Goal: Communication & Community: Share content

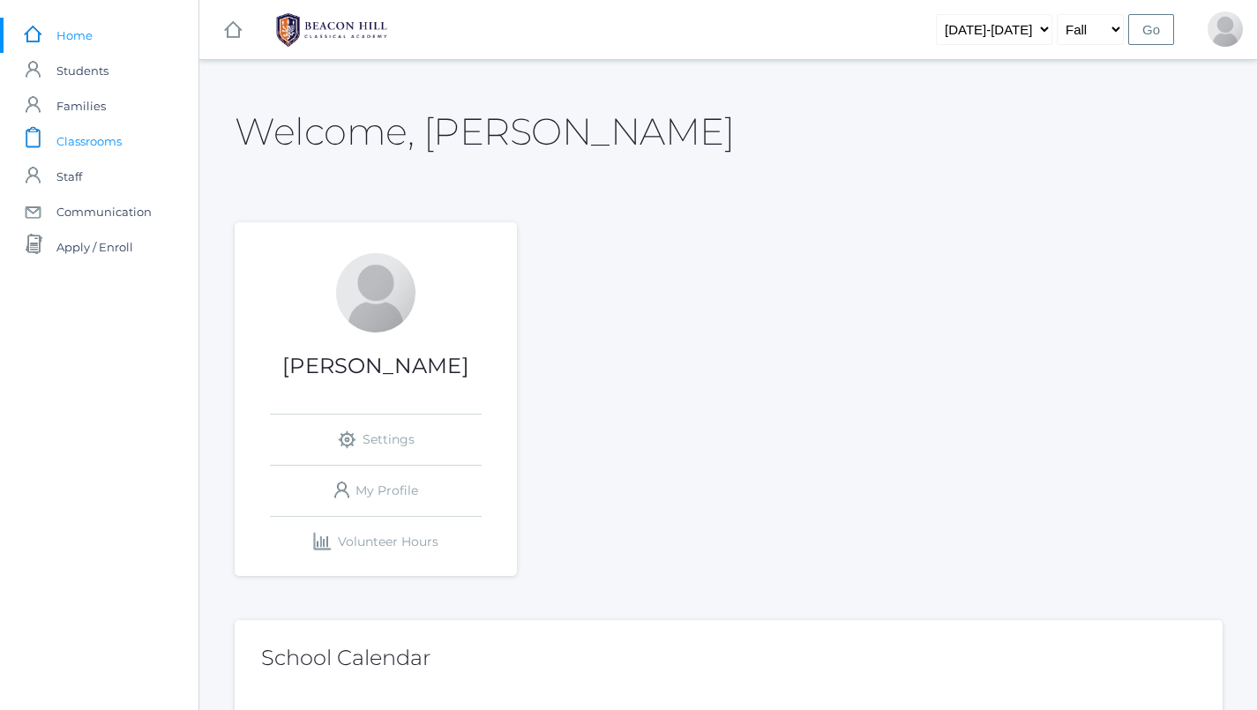
click at [118, 135] on span "Classrooms" at bounding box center [88, 141] width 65 height 35
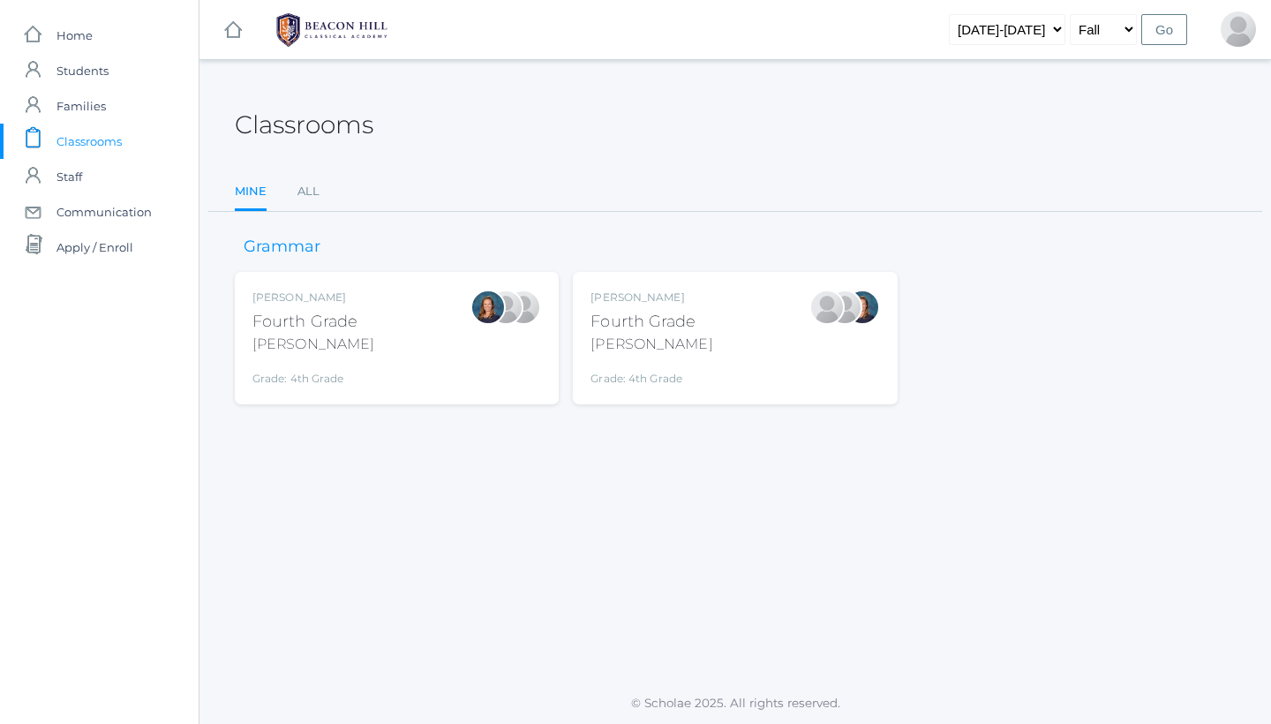
click at [646, 341] on div "[PERSON_NAME]" at bounding box center [651, 344] width 122 height 21
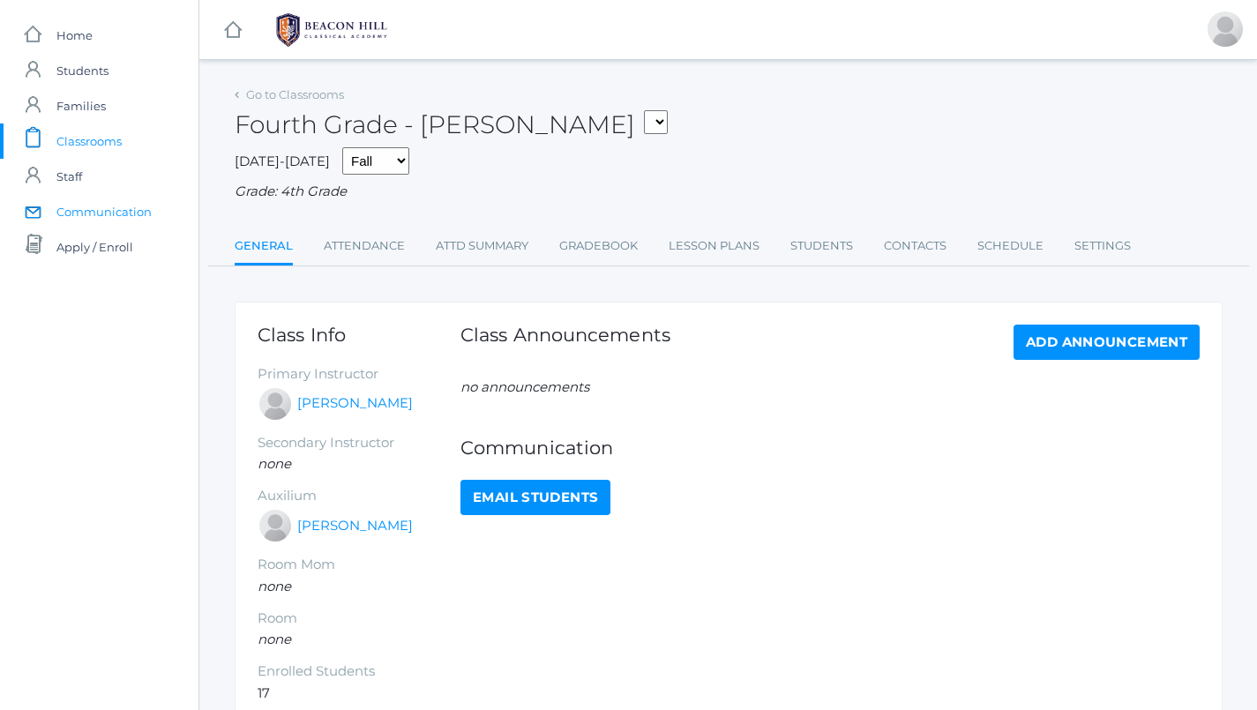
click at [101, 214] on span "Communication" at bounding box center [103, 211] width 95 height 35
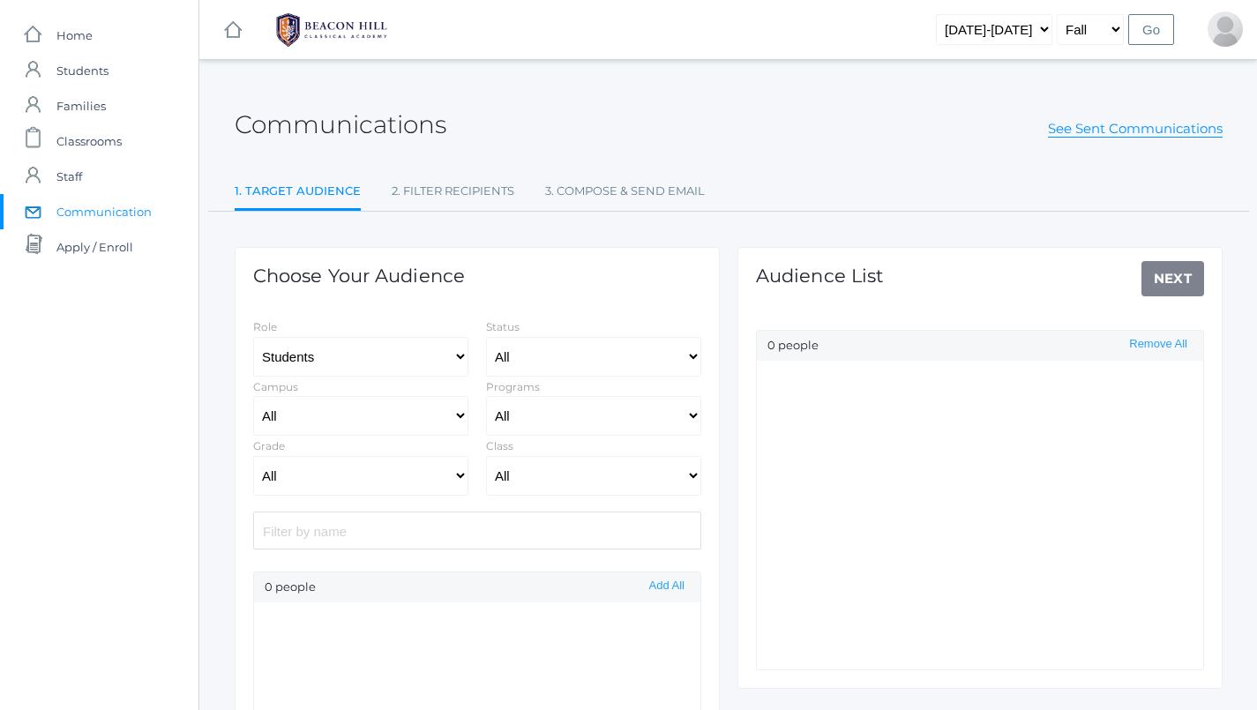
select select "Enrolled"
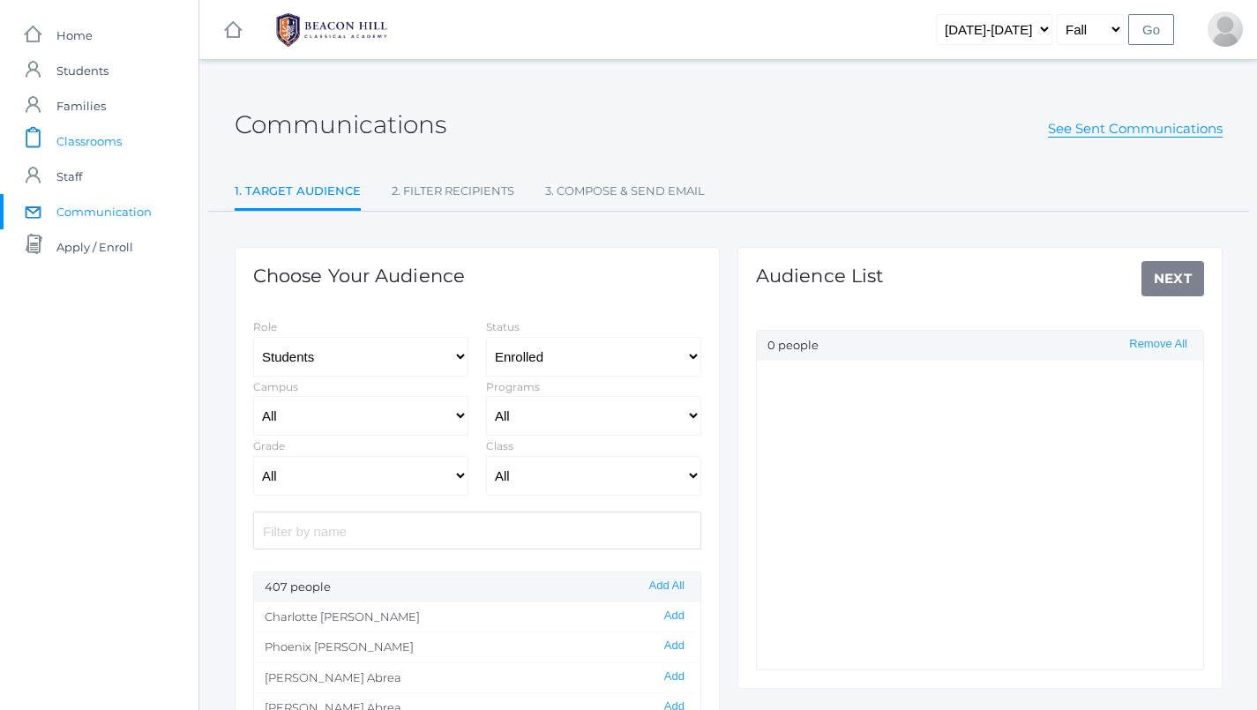
click at [56, 146] on span "Classrooms" at bounding box center [88, 141] width 65 height 35
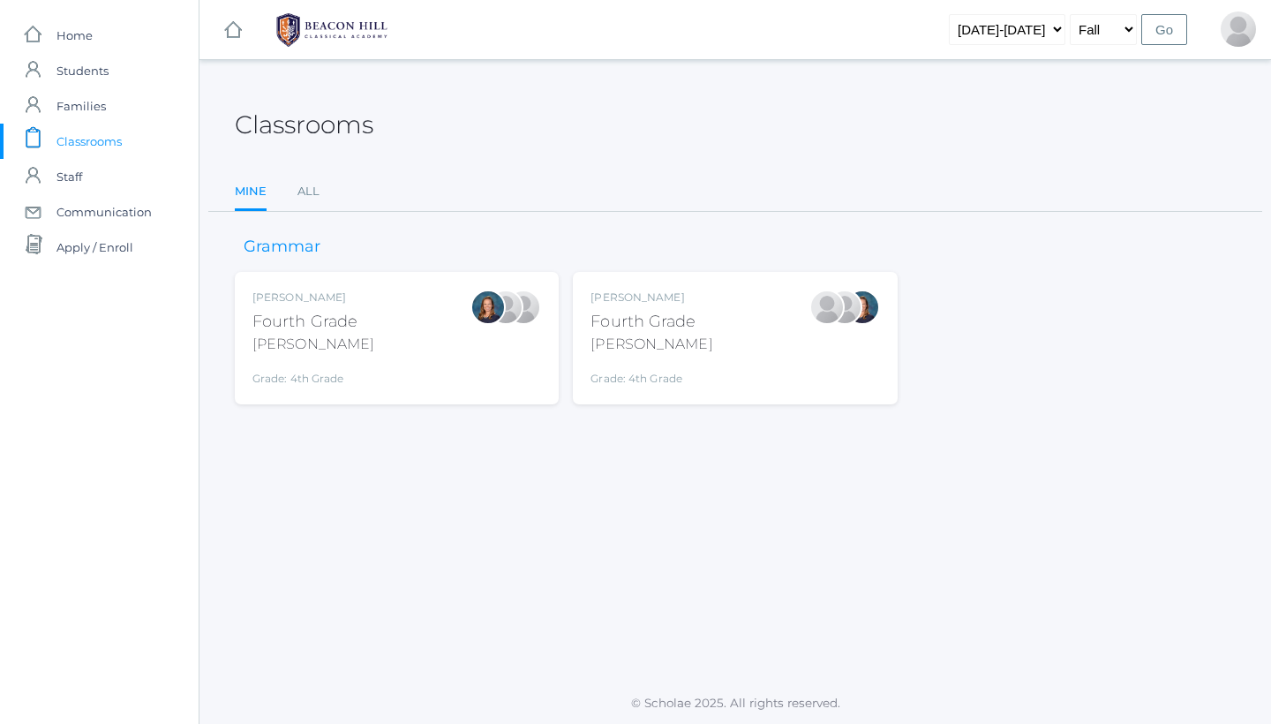
click at [672, 334] on div "Chaffin" at bounding box center [651, 344] width 122 height 21
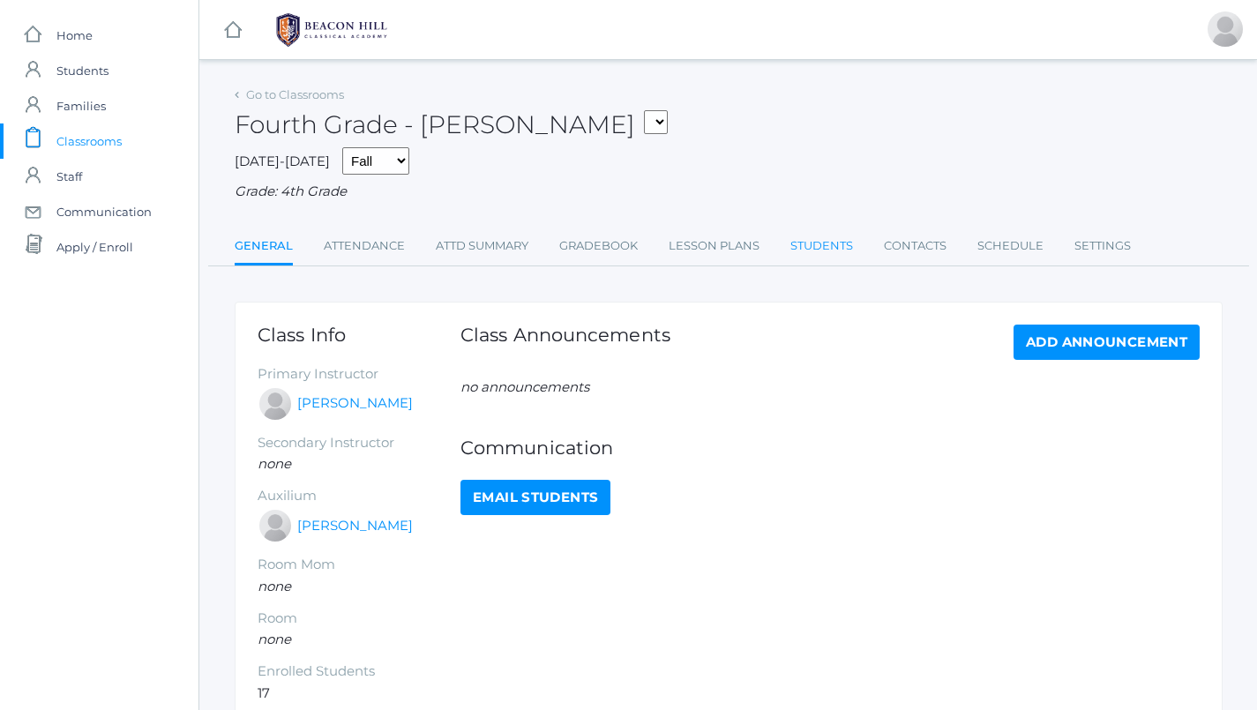
click at [837, 232] on link "Students" at bounding box center [822, 246] width 63 height 35
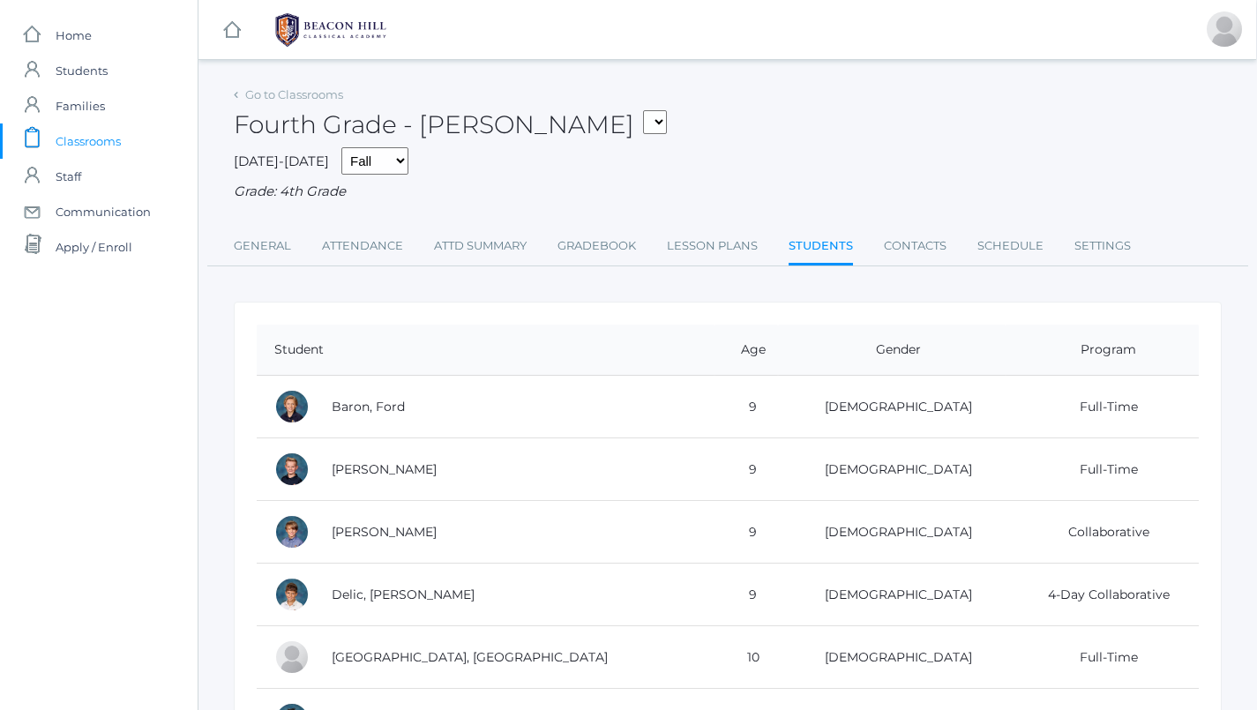
scroll to position [0, 1]
click at [64, 143] on span "Classrooms" at bounding box center [88, 141] width 65 height 35
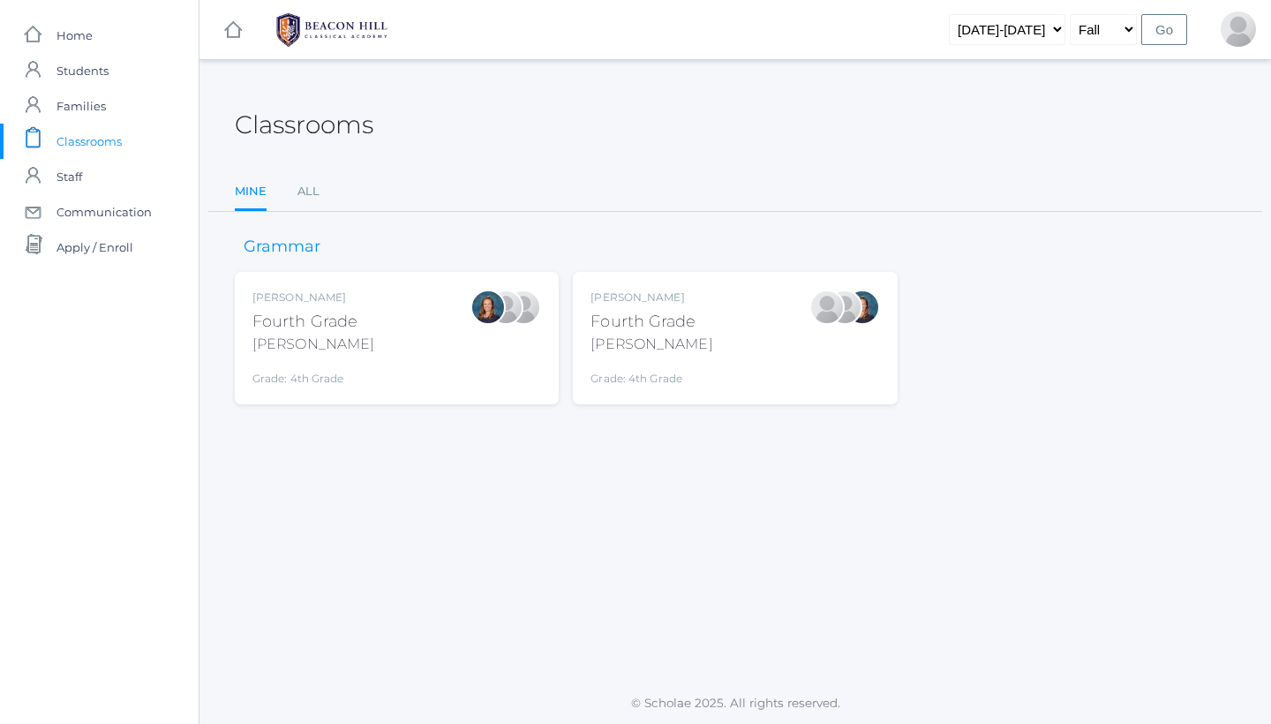
click at [697, 356] on div "Lydia Chaffin Fourth Grade Chaffin Grade: 4th Grade 04LA" at bounding box center [734, 337] width 289 height 97
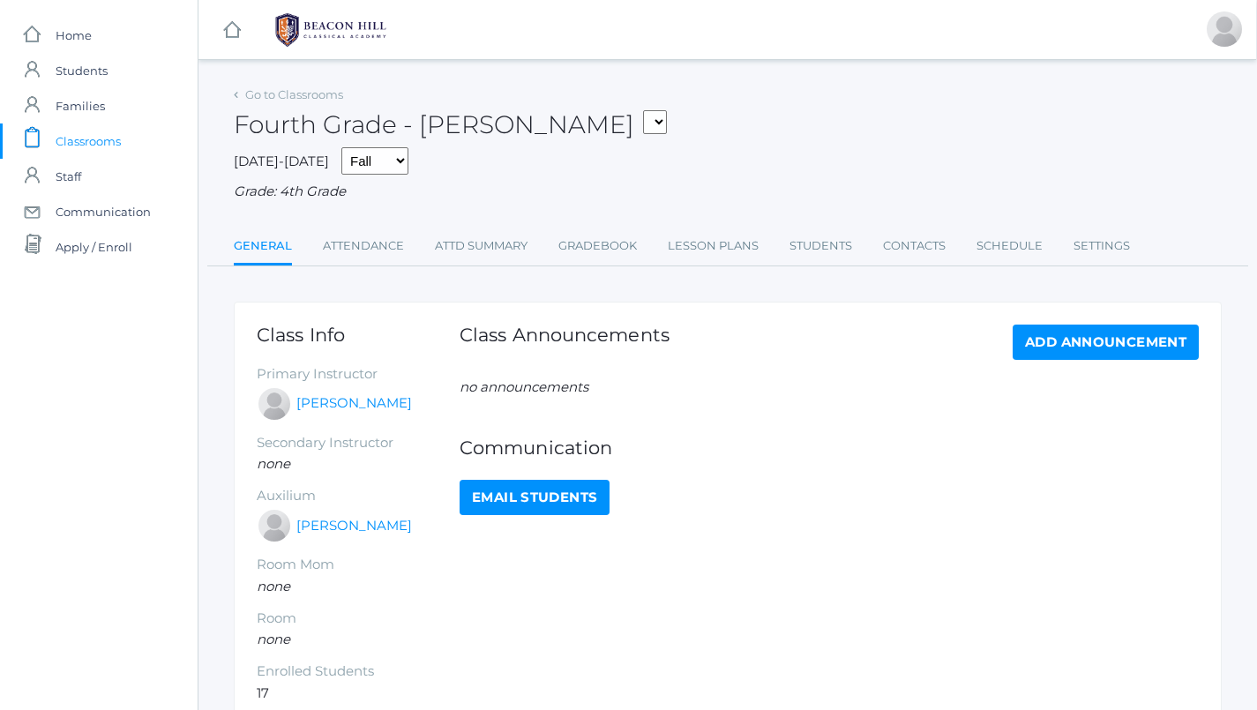
scroll to position [14, 1]
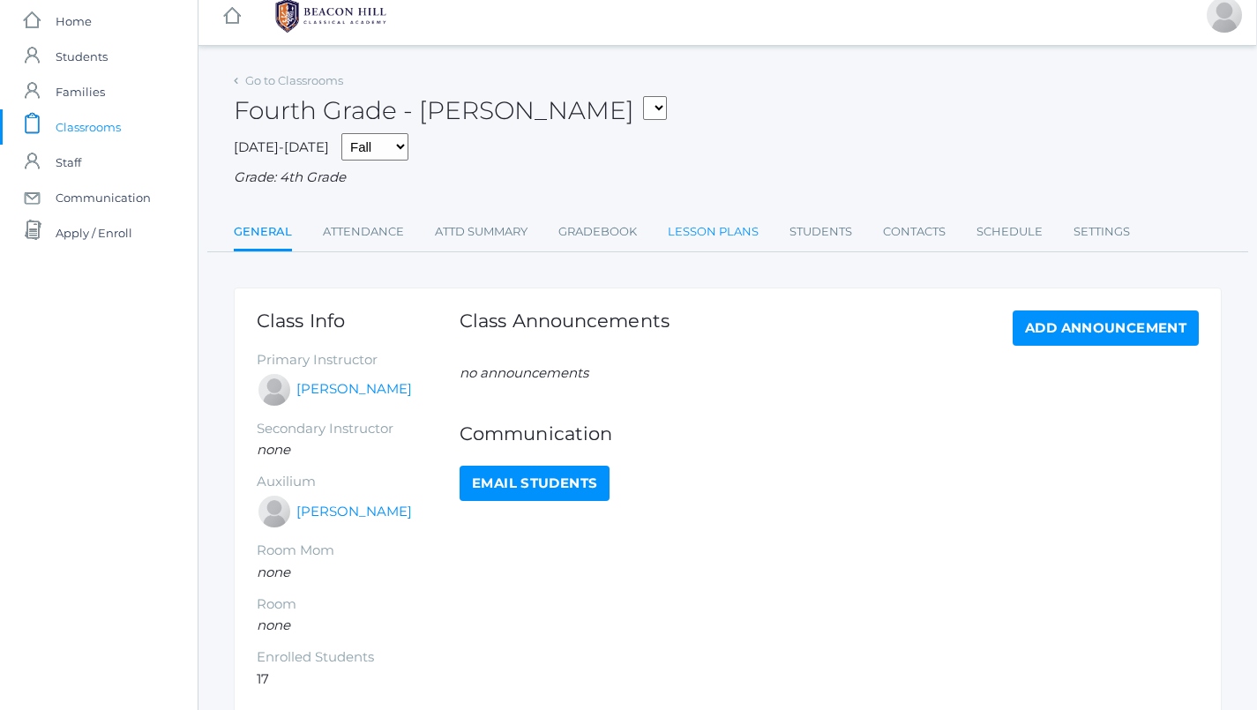
click at [711, 221] on link "Lesson Plans" at bounding box center [713, 231] width 91 height 35
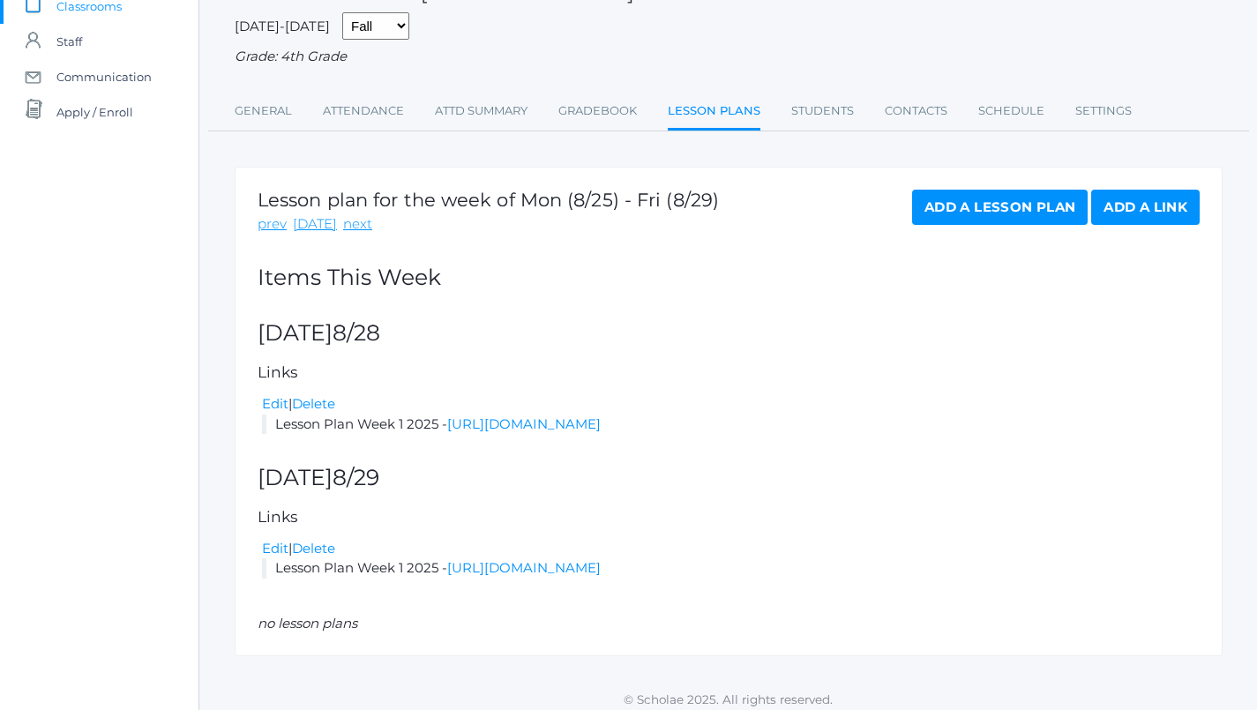
scroll to position [133, 0]
click at [822, 101] on link "Students" at bounding box center [822, 112] width 63 height 35
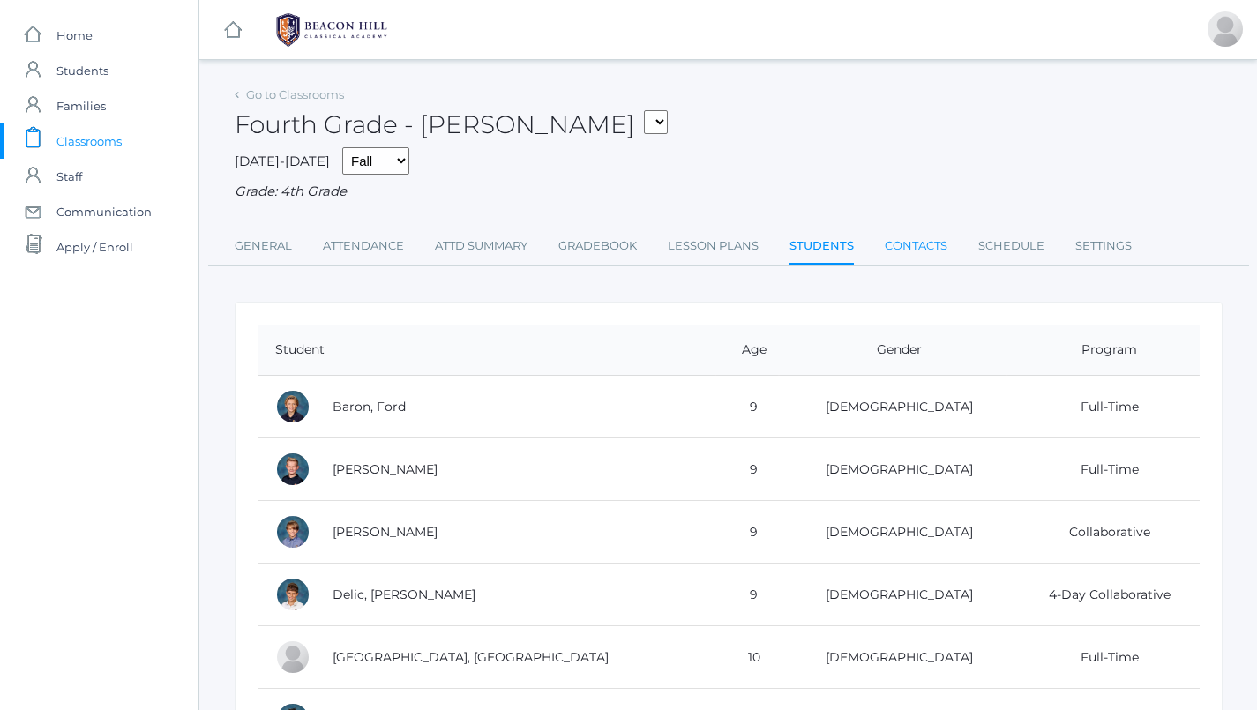
click at [904, 230] on link "Contacts" at bounding box center [916, 246] width 63 height 35
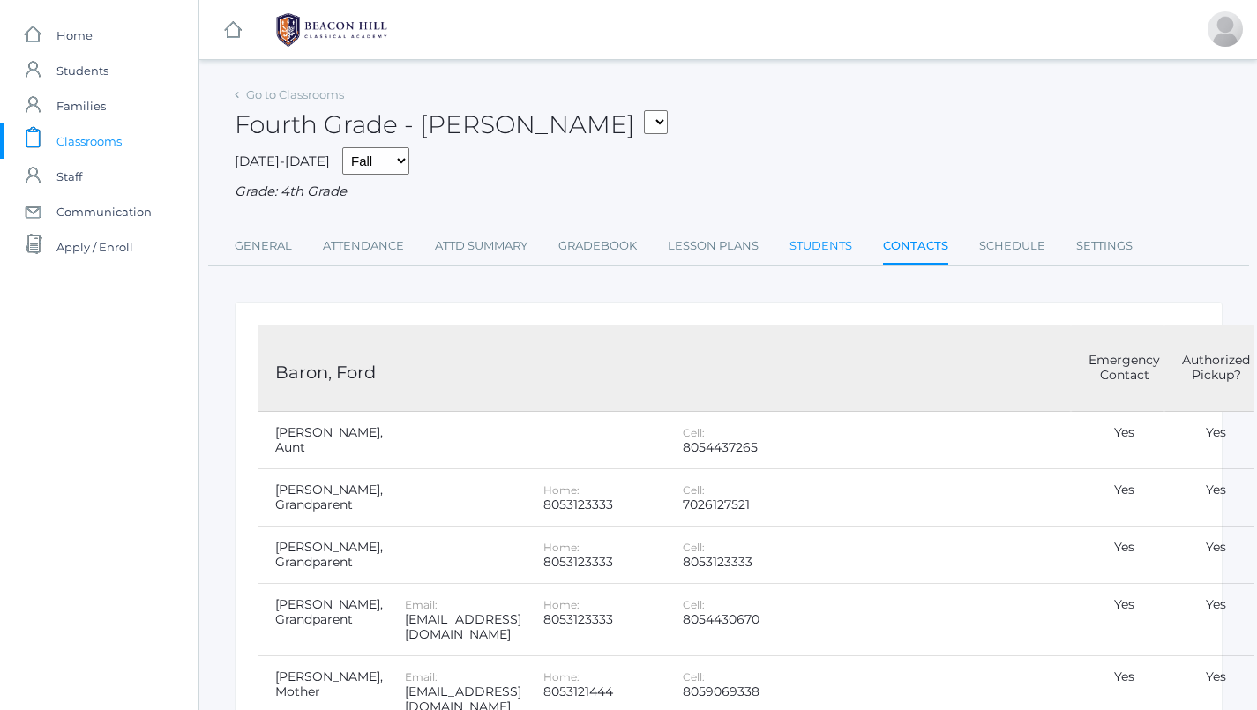
click at [836, 244] on link "Students" at bounding box center [821, 246] width 63 height 35
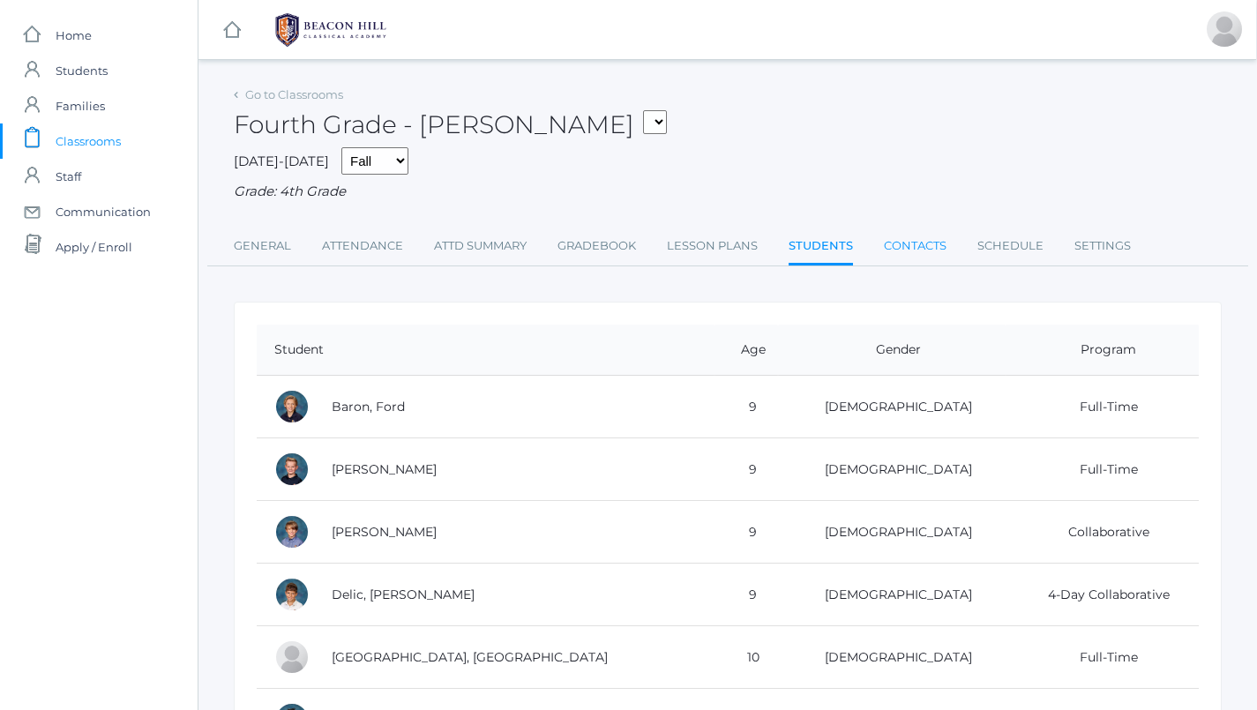
scroll to position [0, 1]
click at [919, 237] on link "Contacts" at bounding box center [915, 246] width 63 height 35
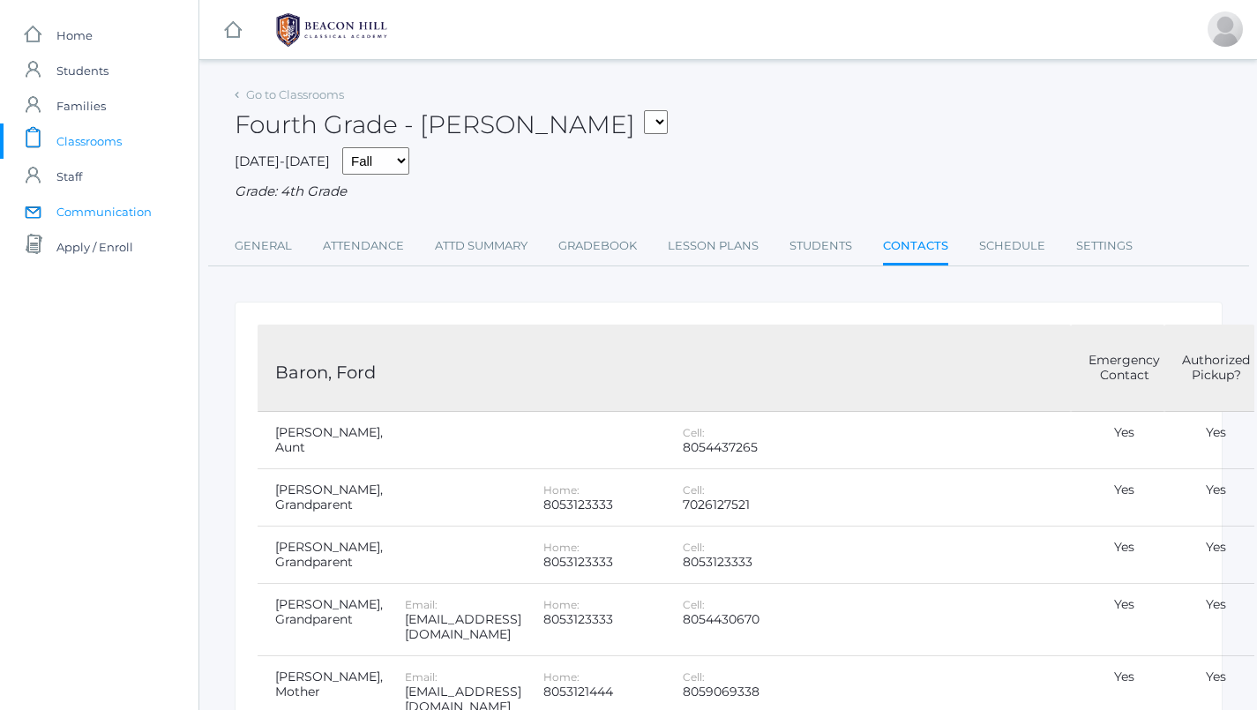
click at [143, 204] on span "Communication" at bounding box center [103, 211] width 95 height 35
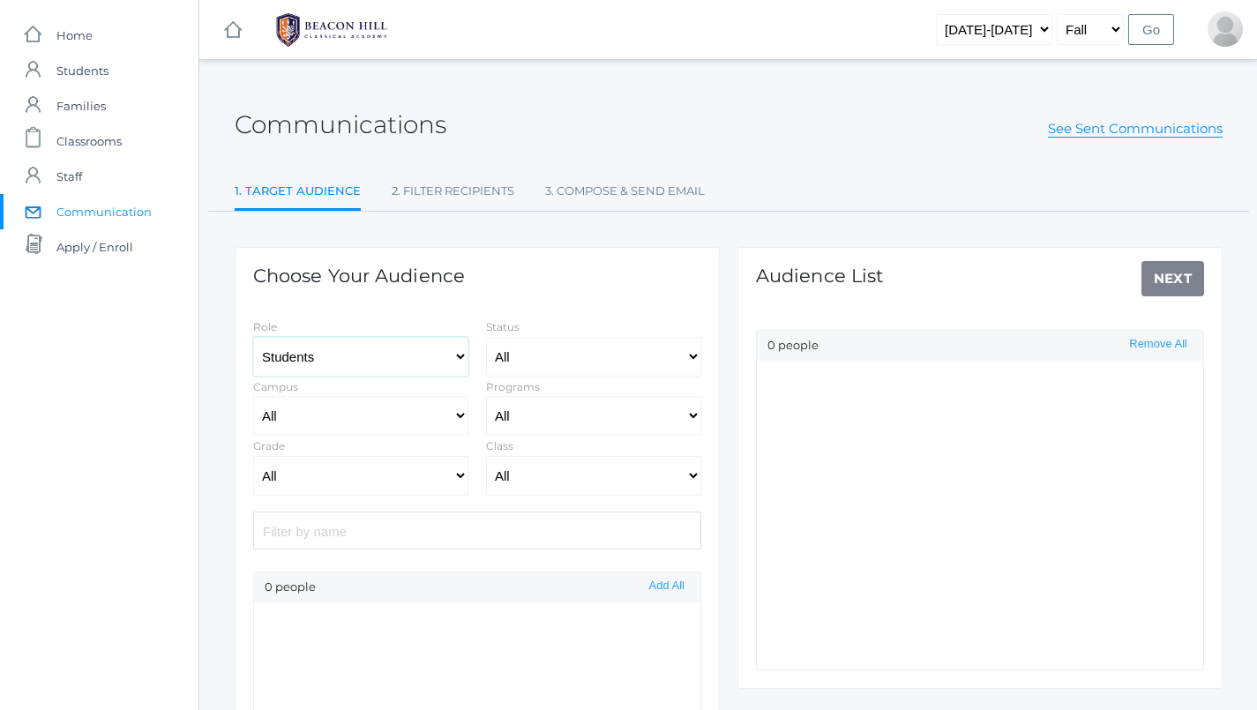
select select "Enrolled"
select select "lower"
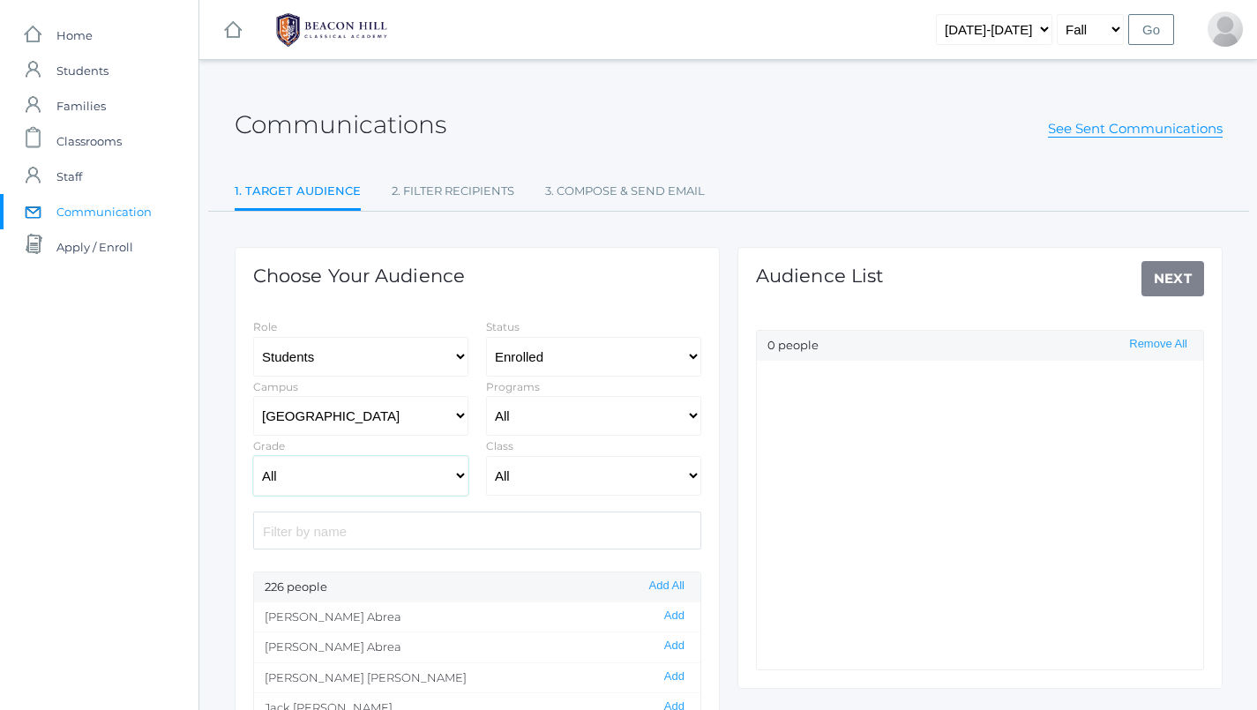
select select "4"
select select "1972"
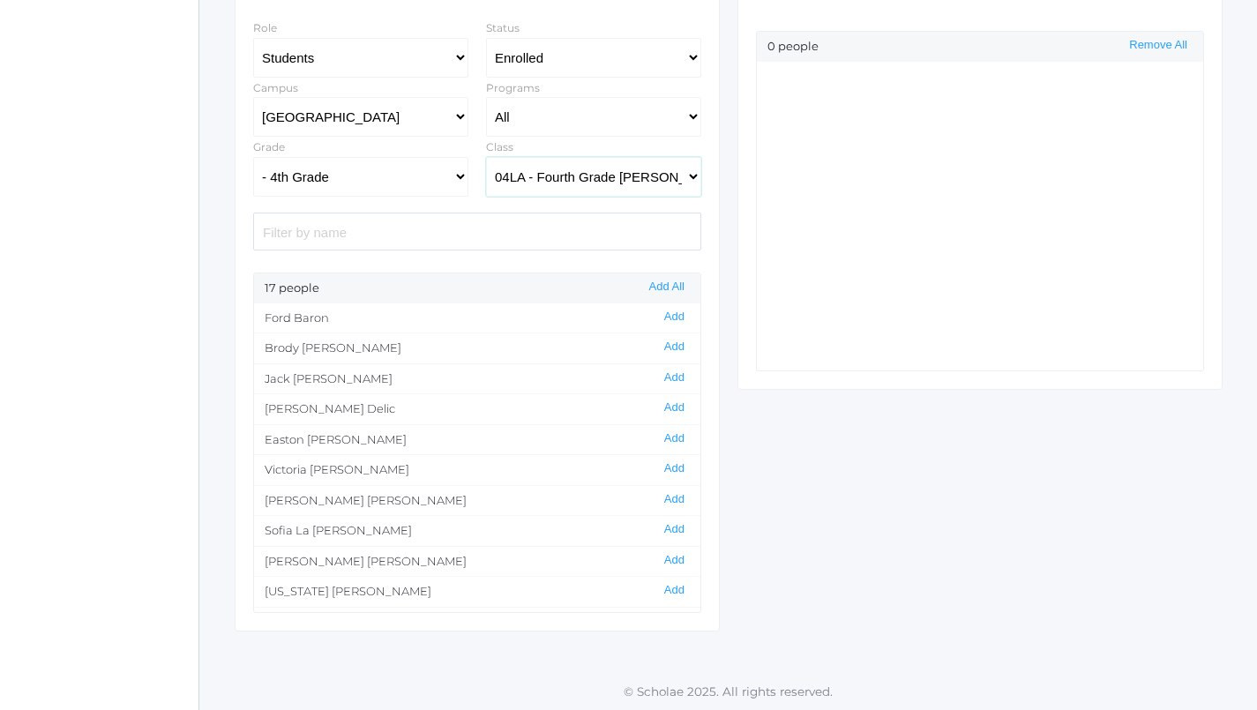
scroll to position [281, 0]
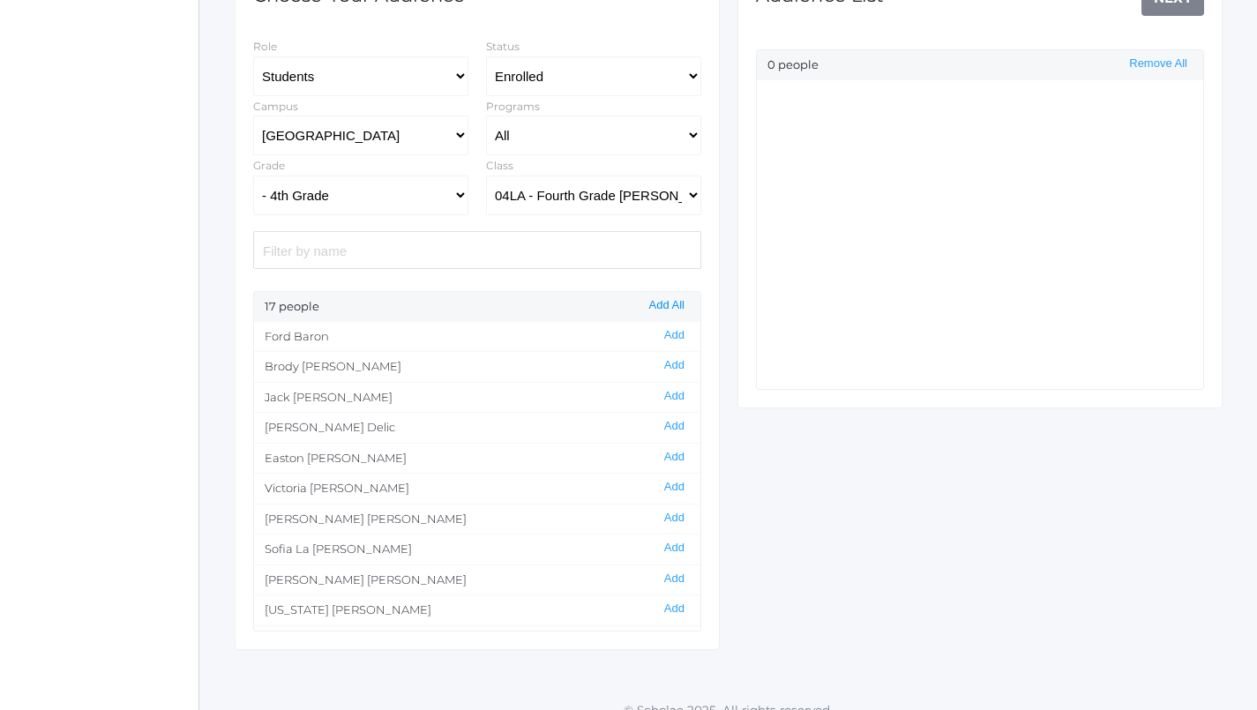
click at [649, 300] on button "Add All" at bounding box center [667, 305] width 46 height 15
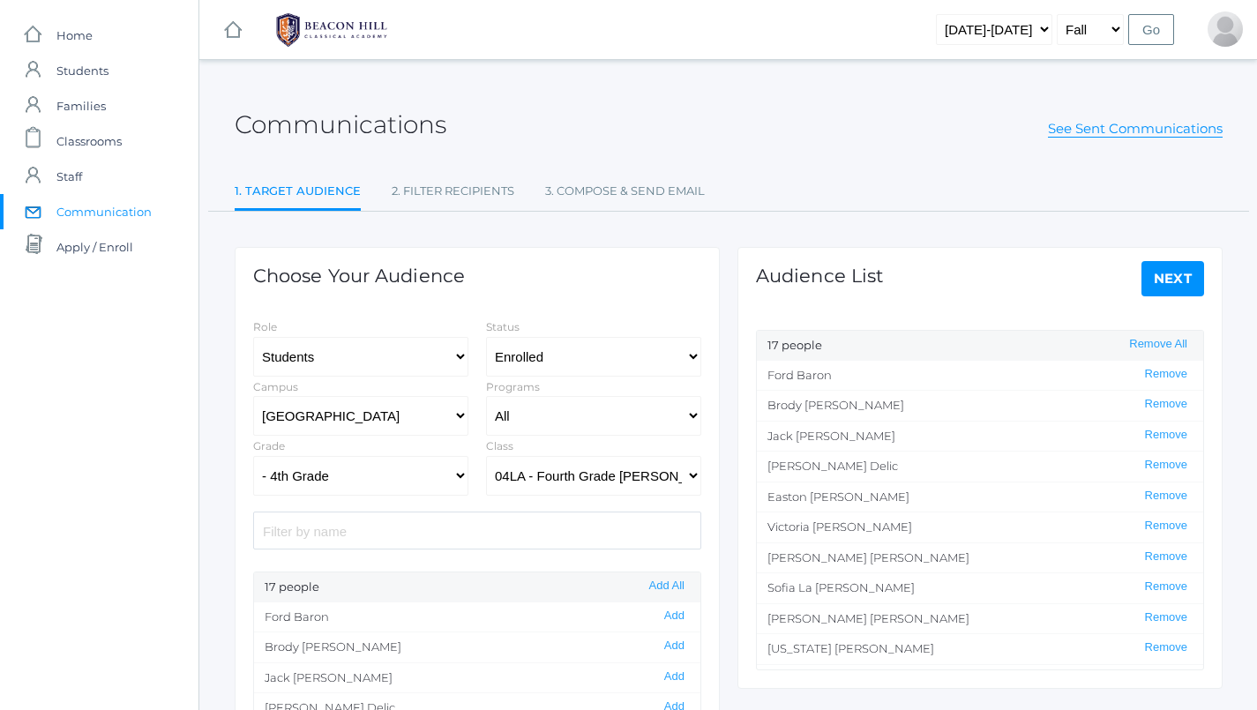
scroll to position [0, 0]
click at [1180, 278] on link "Next" at bounding box center [1174, 278] width 64 height 35
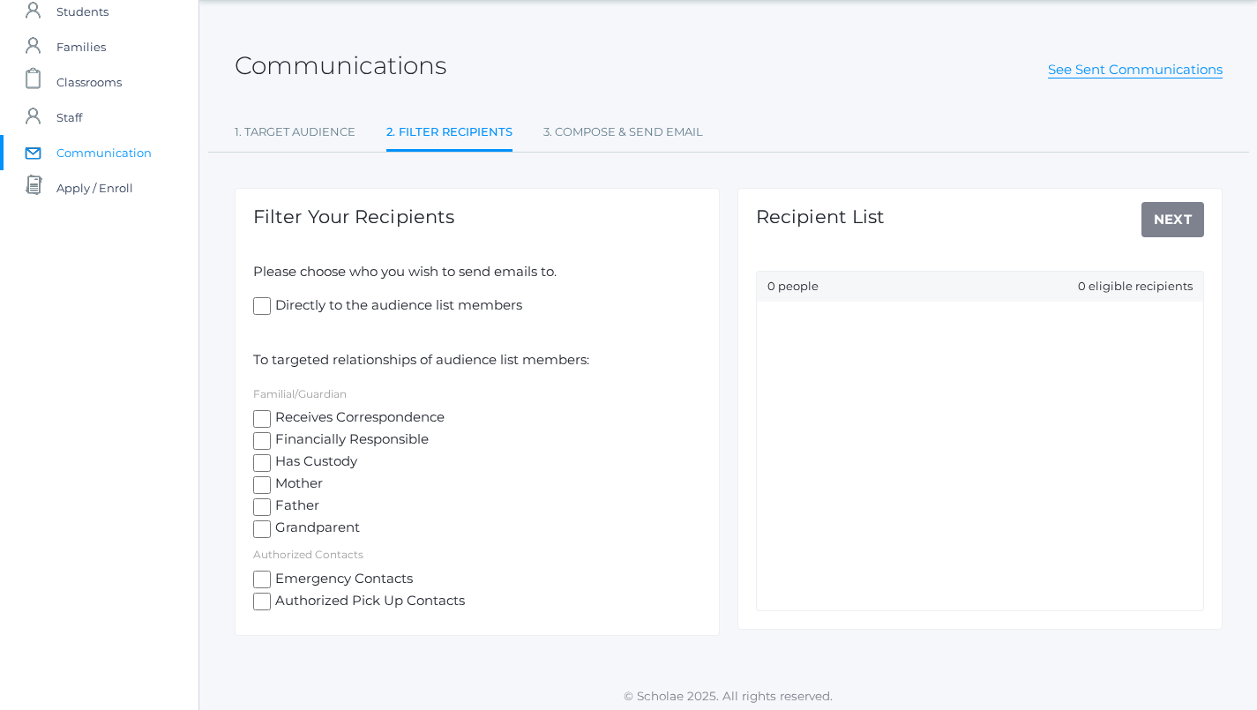
scroll to position [63, 0]
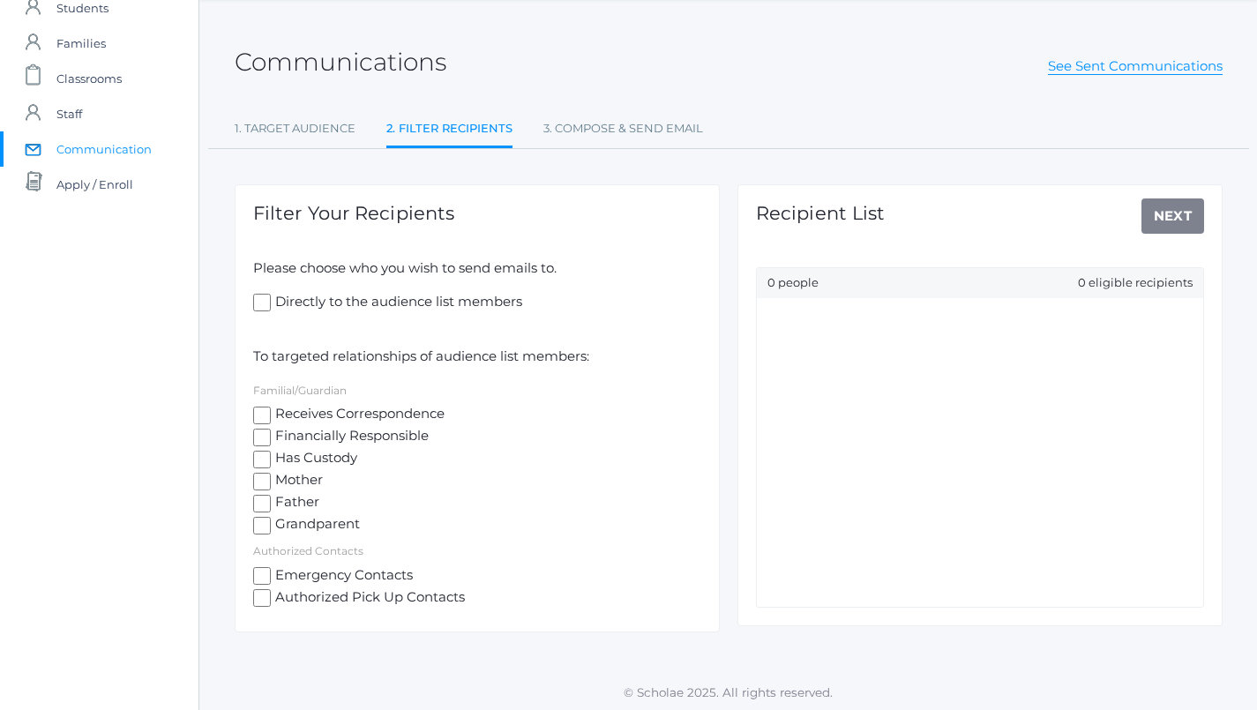
click at [261, 411] on input "Receives Correspondence" at bounding box center [262, 416] width 18 height 18
checkbox input "true"
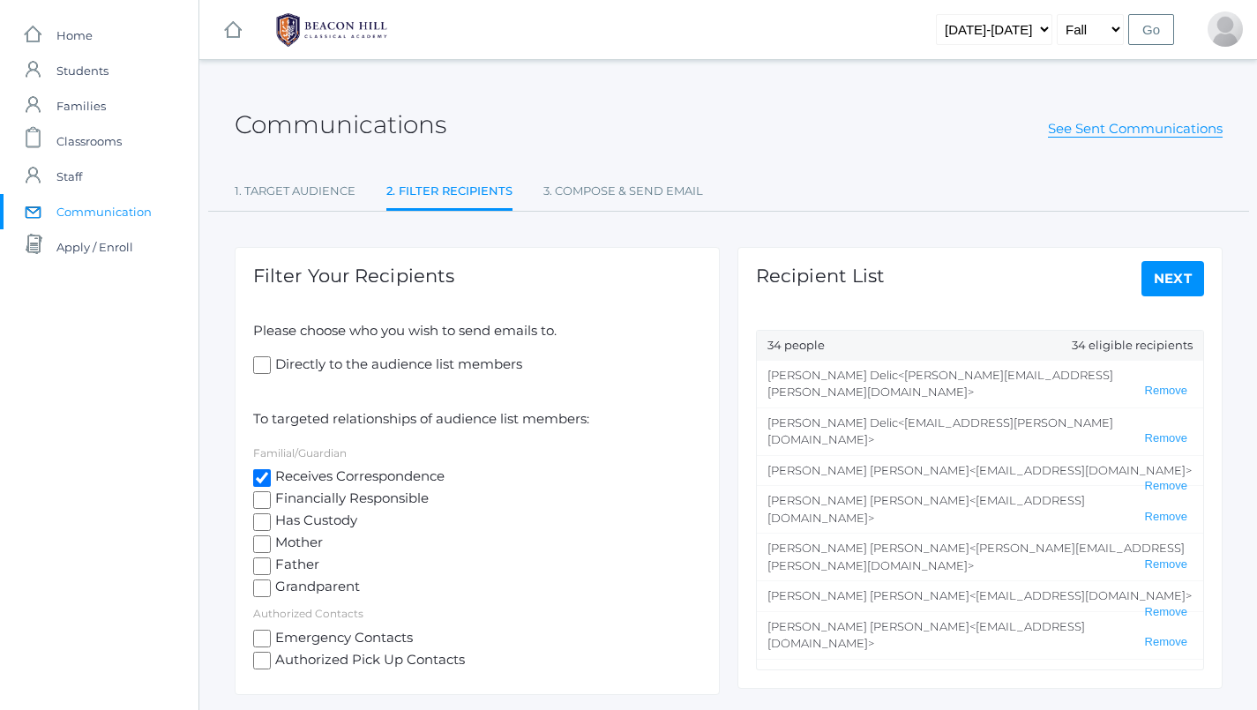
scroll to position [0, 0]
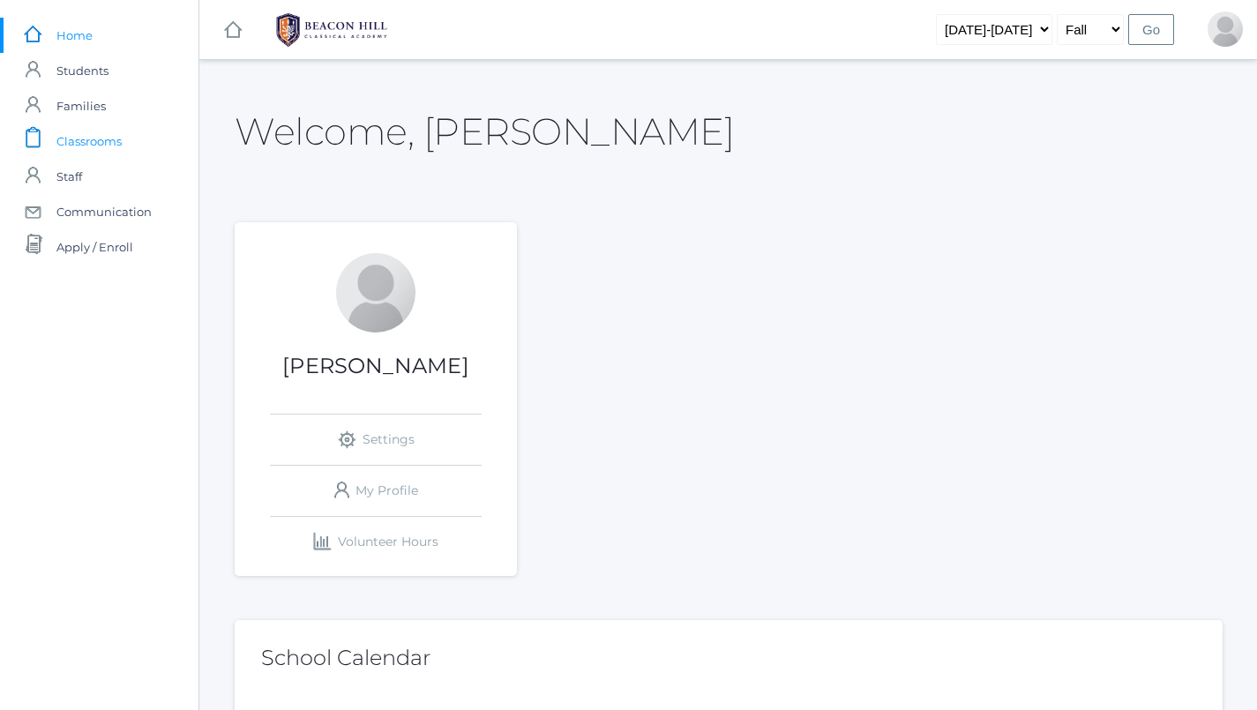
click at [105, 132] on span "Classrooms" at bounding box center [88, 141] width 65 height 35
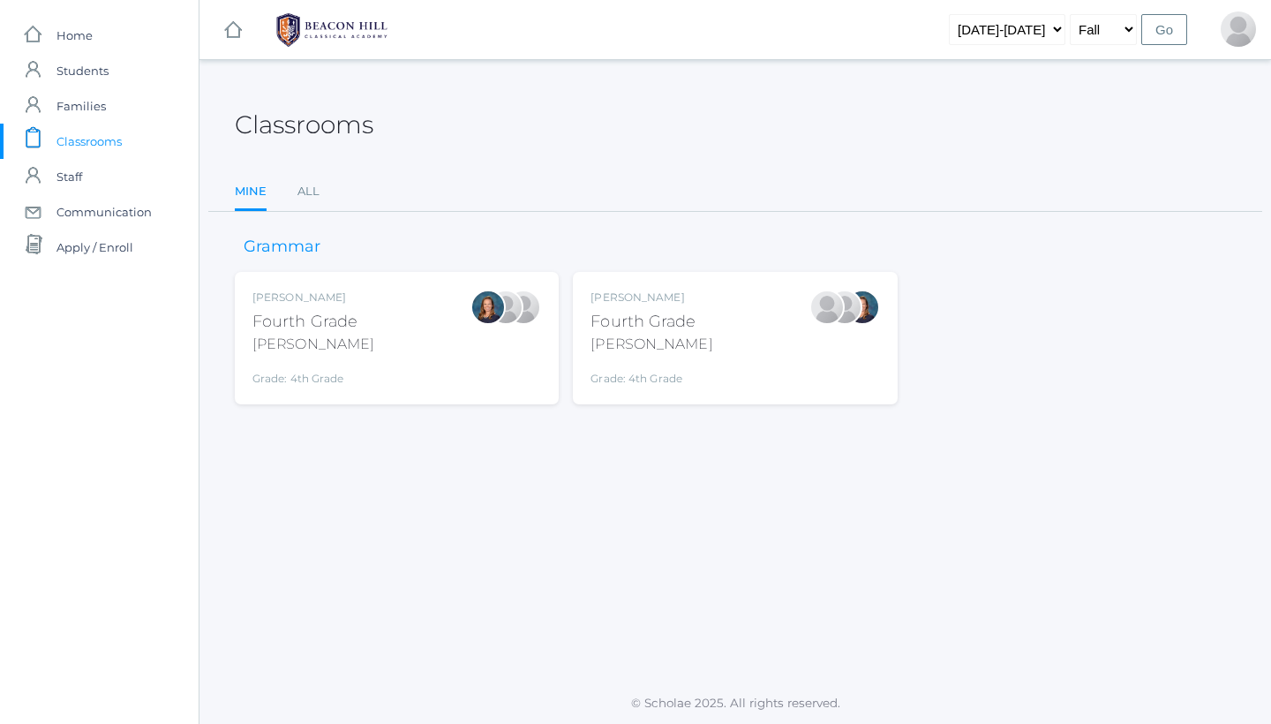
click at [332, 343] on div "[PERSON_NAME]" at bounding box center [313, 344] width 122 height 21
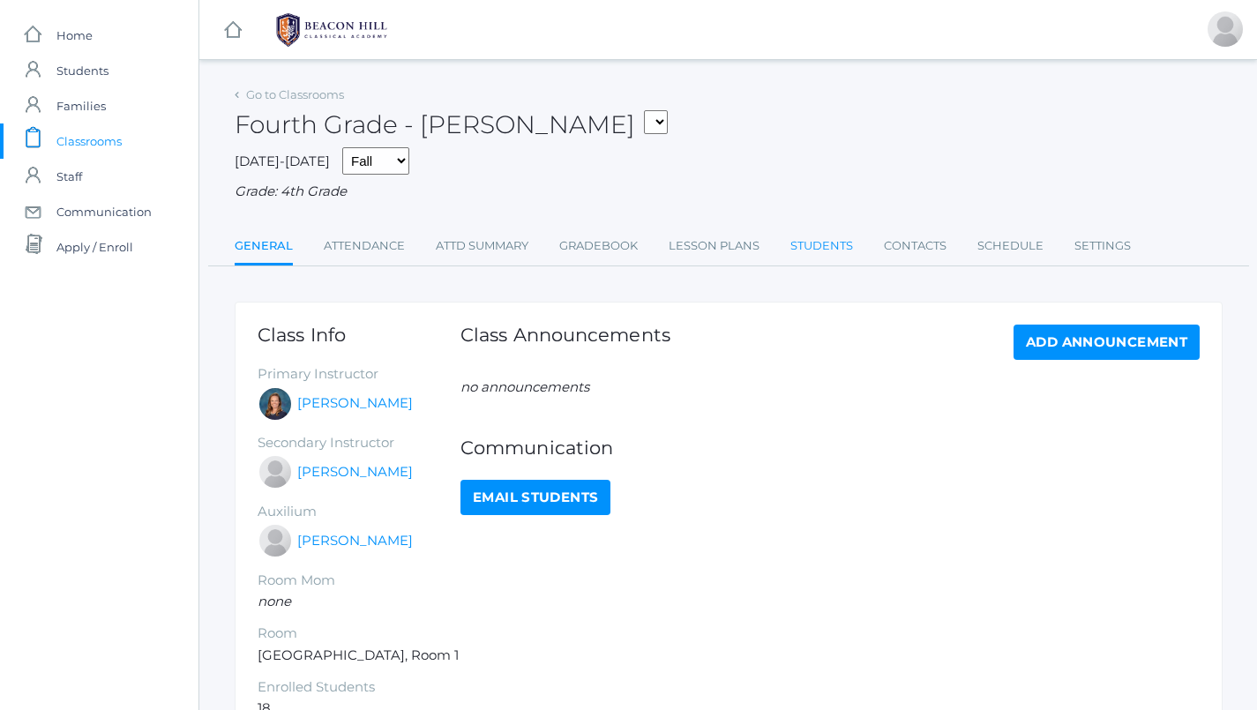
click at [814, 243] on link "Students" at bounding box center [822, 246] width 63 height 35
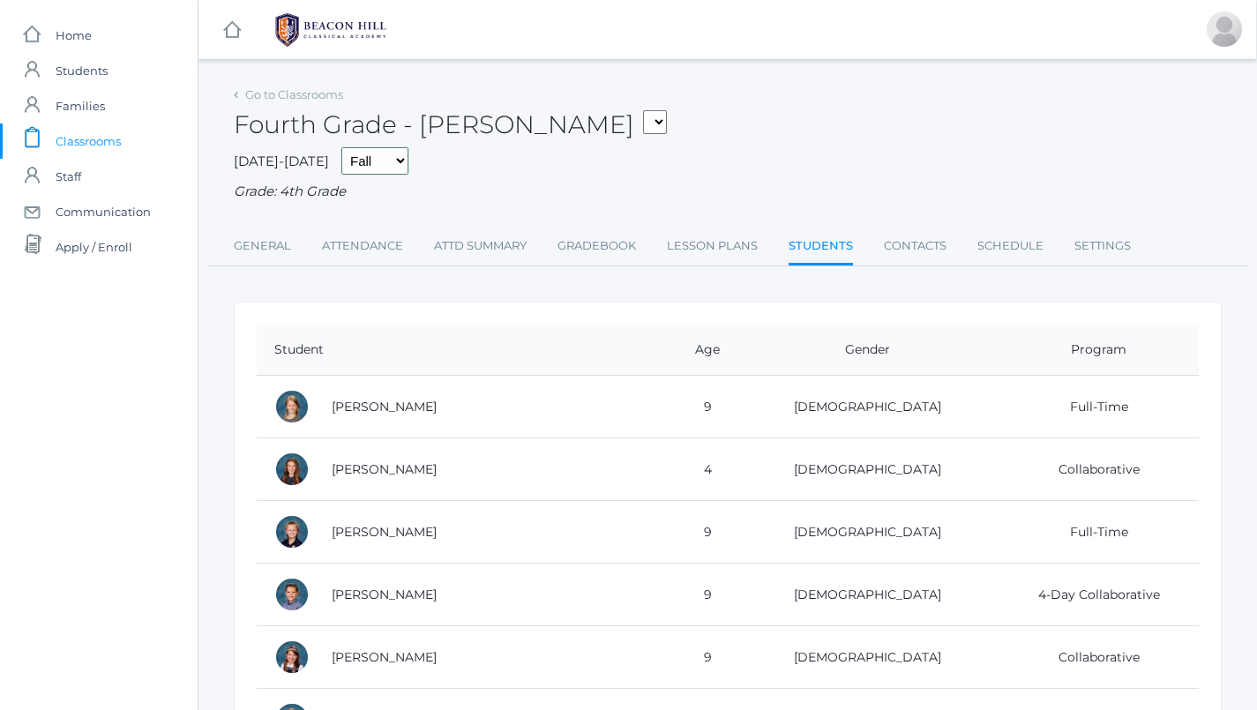
scroll to position [0, 1]
click at [630, 243] on link "Gradebook" at bounding box center [597, 246] width 79 height 35
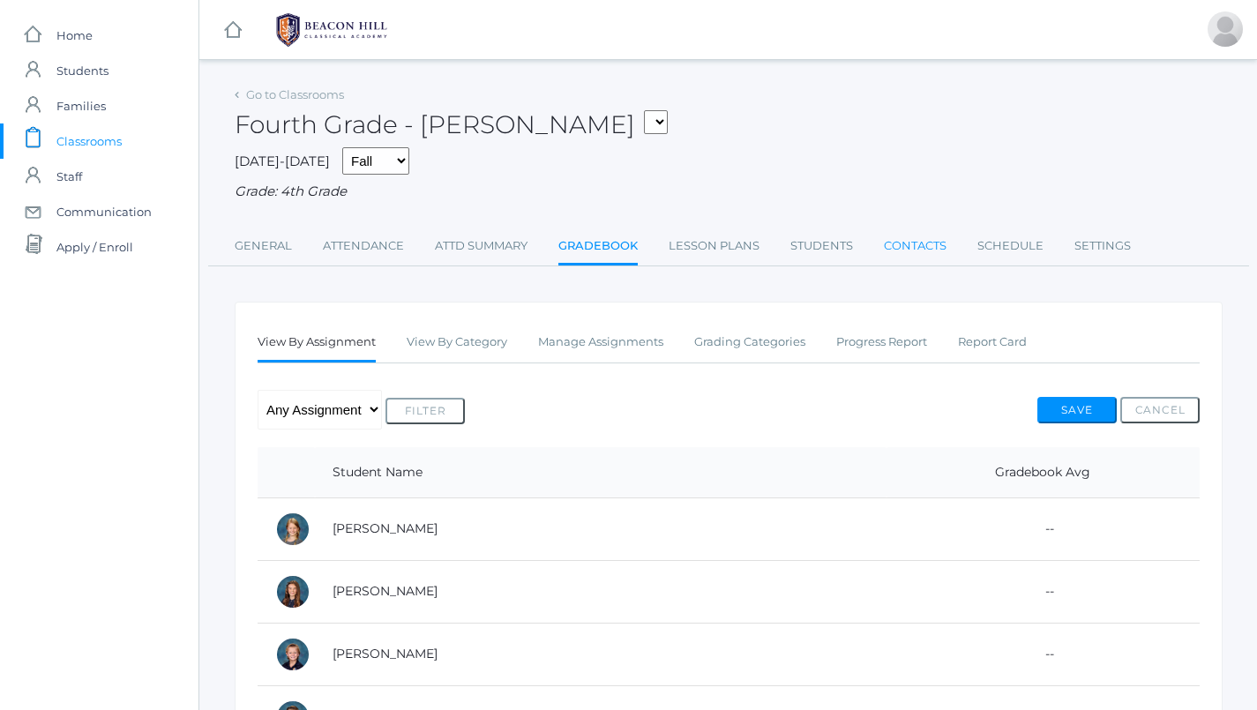
click at [900, 236] on link "Contacts" at bounding box center [915, 246] width 63 height 35
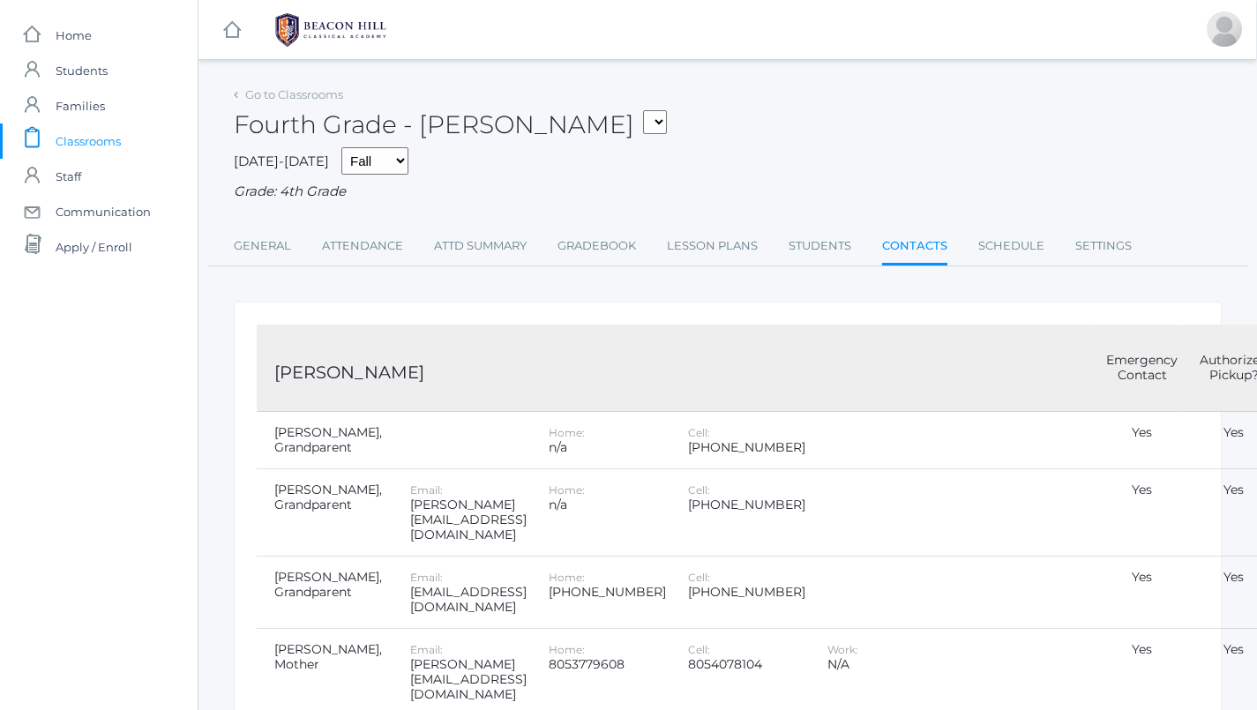
scroll to position [0, 1]
click at [836, 248] on link "Students" at bounding box center [820, 246] width 63 height 35
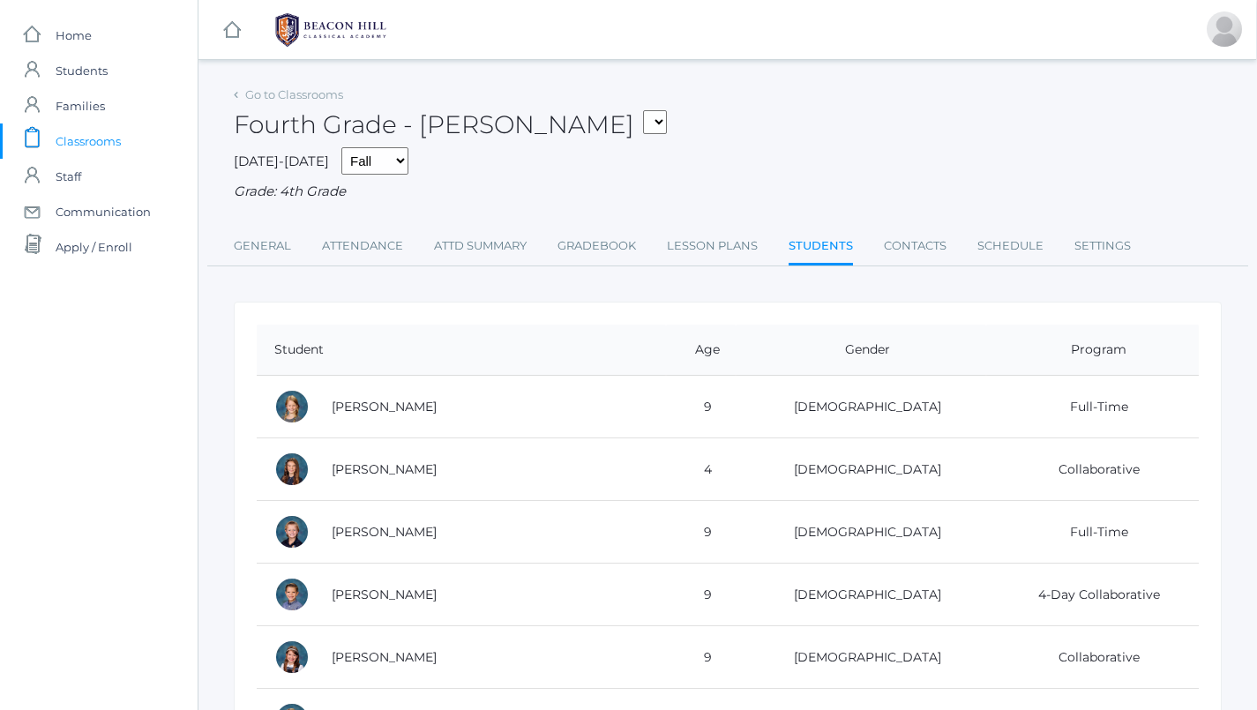
scroll to position [0, 1]
click at [919, 237] on link "Contacts" at bounding box center [915, 246] width 63 height 35
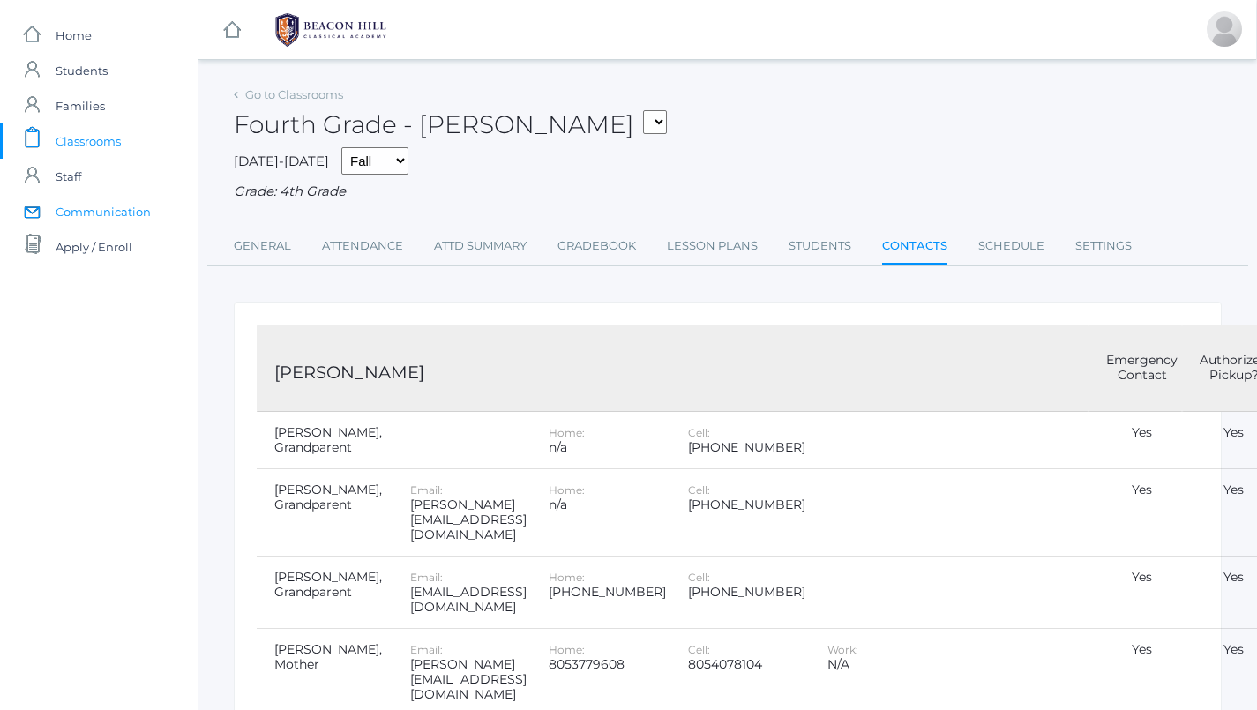
scroll to position [0, 1]
click at [115, 212] on span "Communication" at bounding box center [103, 211] width 95 height 35
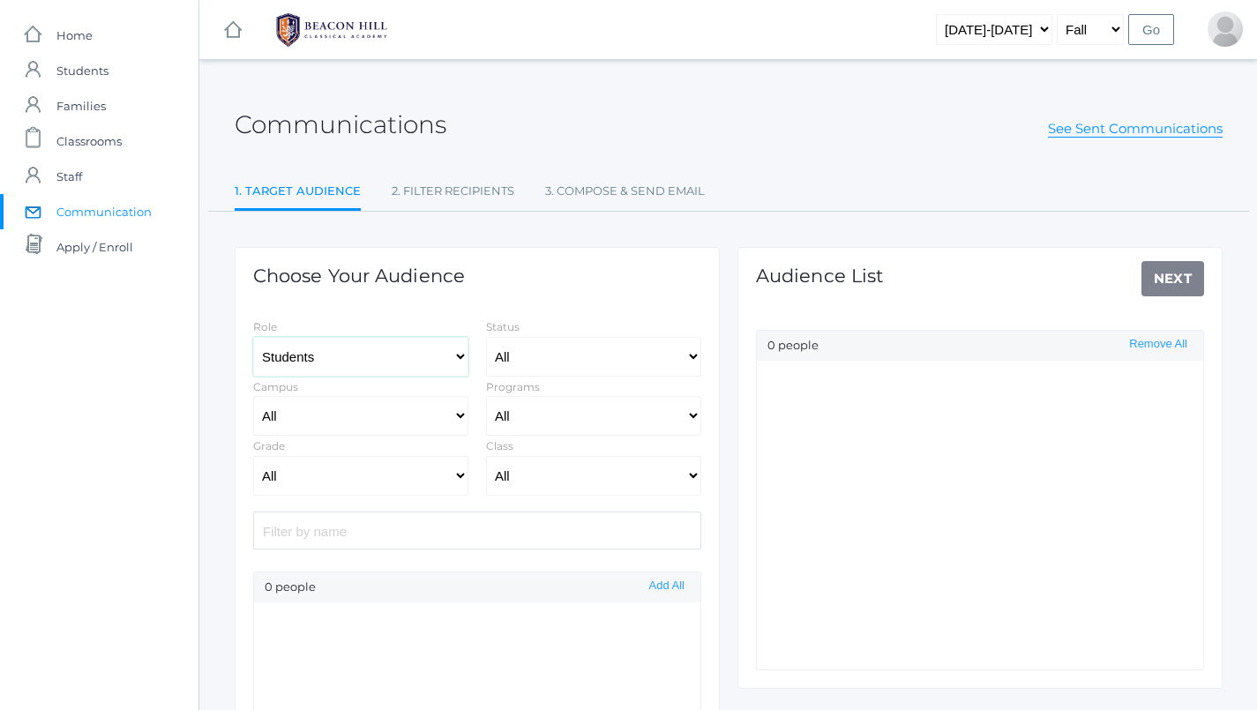
select select "Enrolled"
select select "lower"
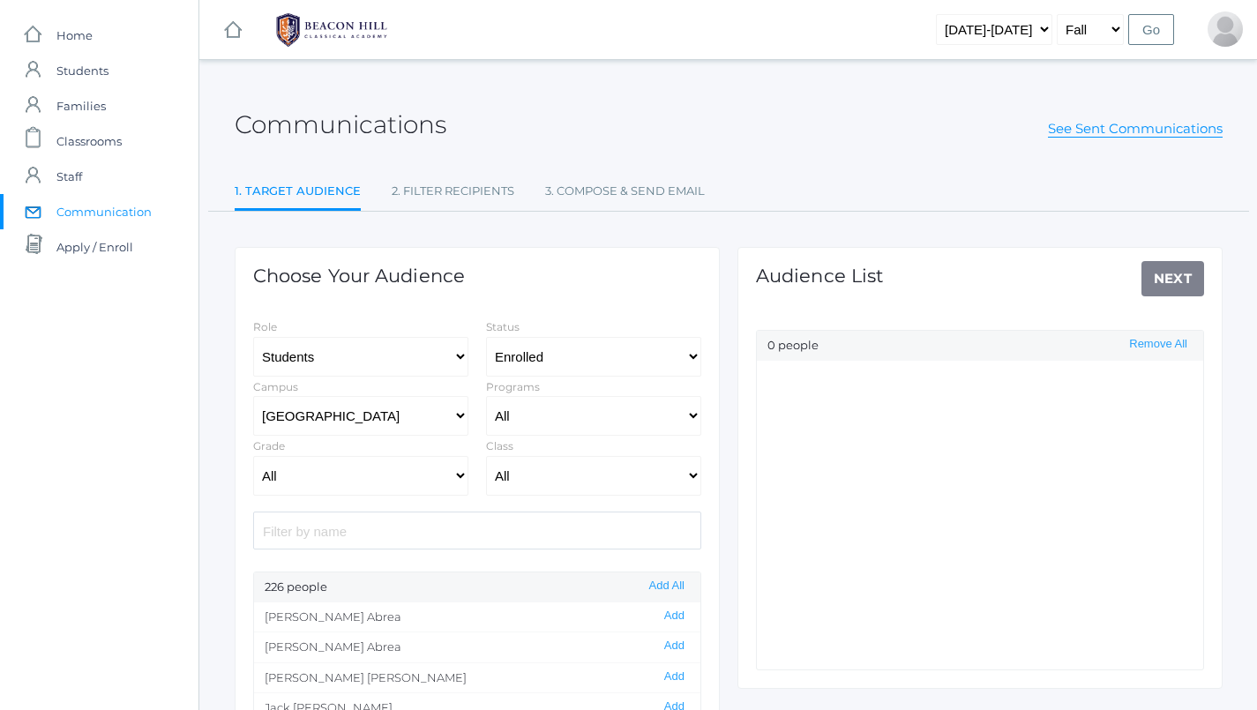
click at [577, 436] on div "Class All 01LA - First Grade Barber 01LA - First Grade Watson 02LA - Second Gra…" at bounding box center [593, 466] width 233 height 60
select select "4"
select select "2077"
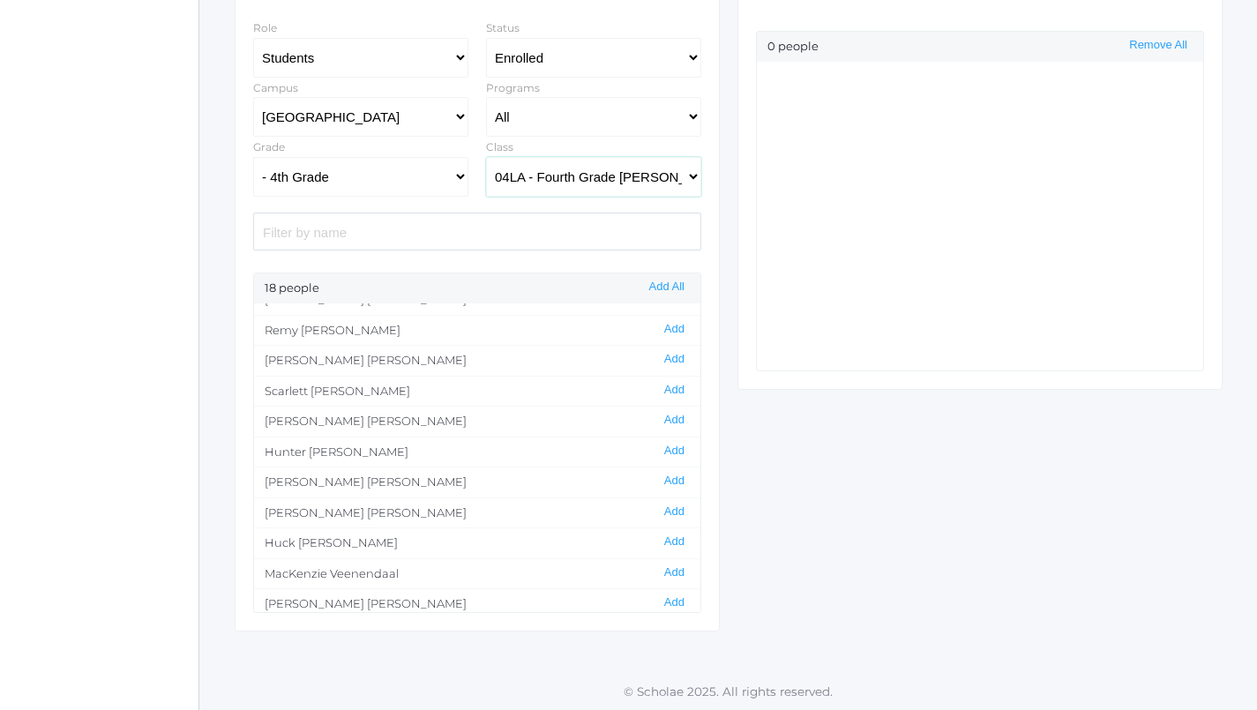
scroll to position [230, 0]
click at [664, 280] on button "Add All" at bounding box center [667, 287] width 46 height 15
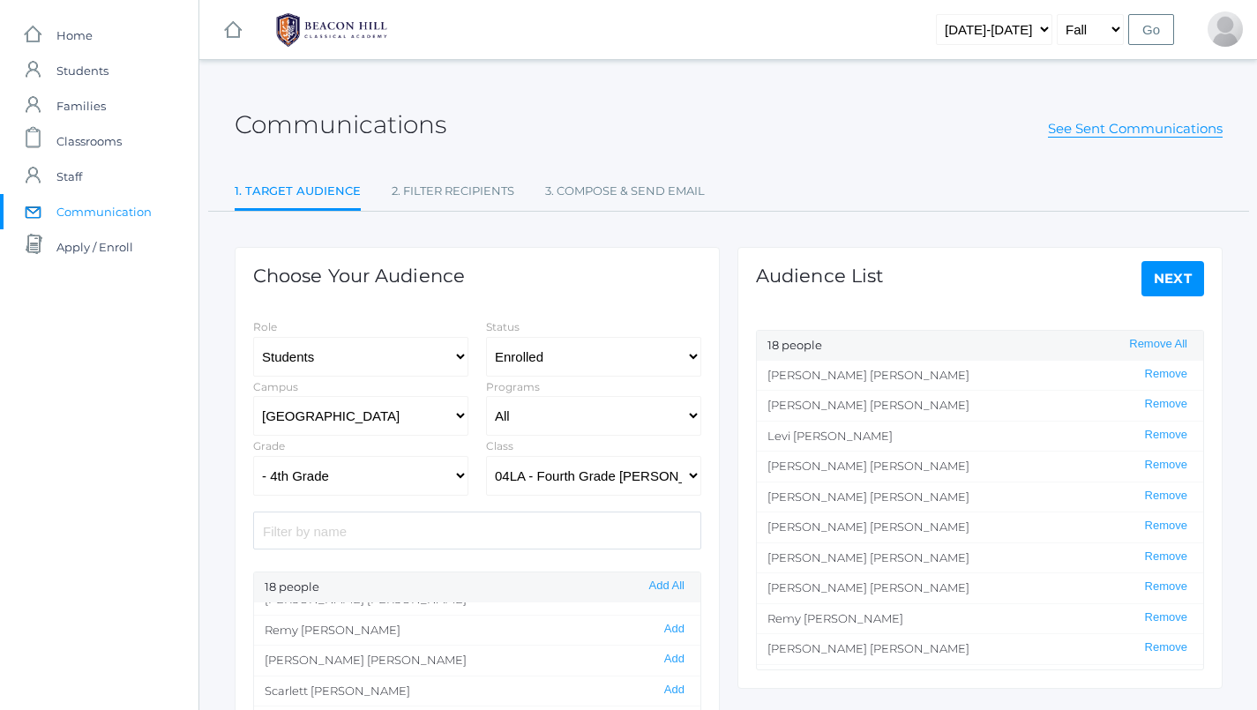
scroll to position [0, 0]
click at [1160, 279] on link "Next" at bounding box center [1174, 278] width 64 height 35
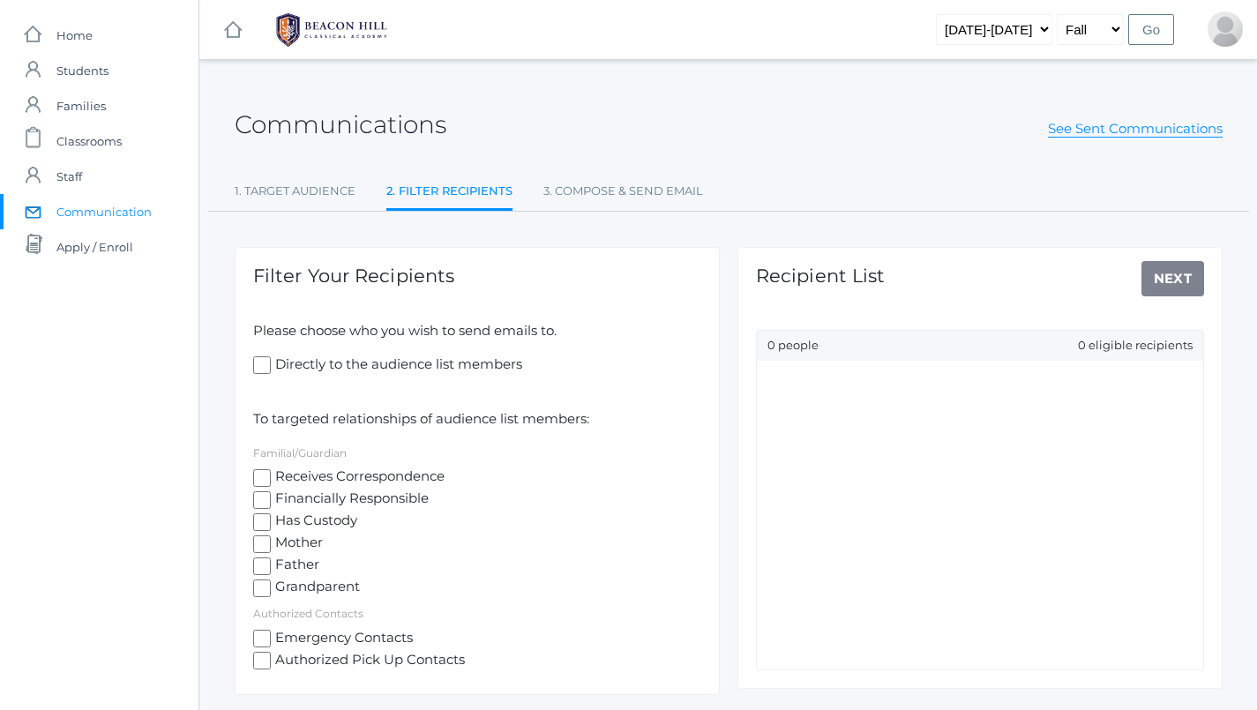
click at [266, 469] on input "Receives Correspondence" at bounding box center [262, 478] width 18 height 18
checkbox input "true"
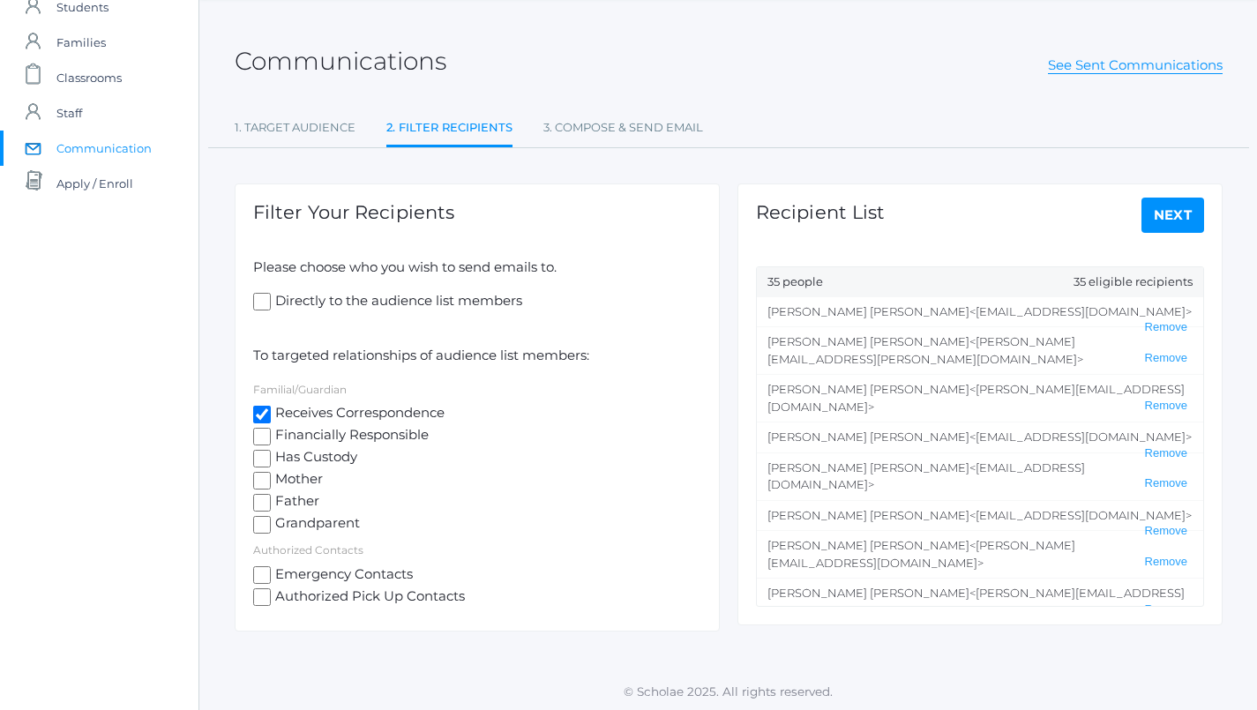
scroll to position [63, 0]
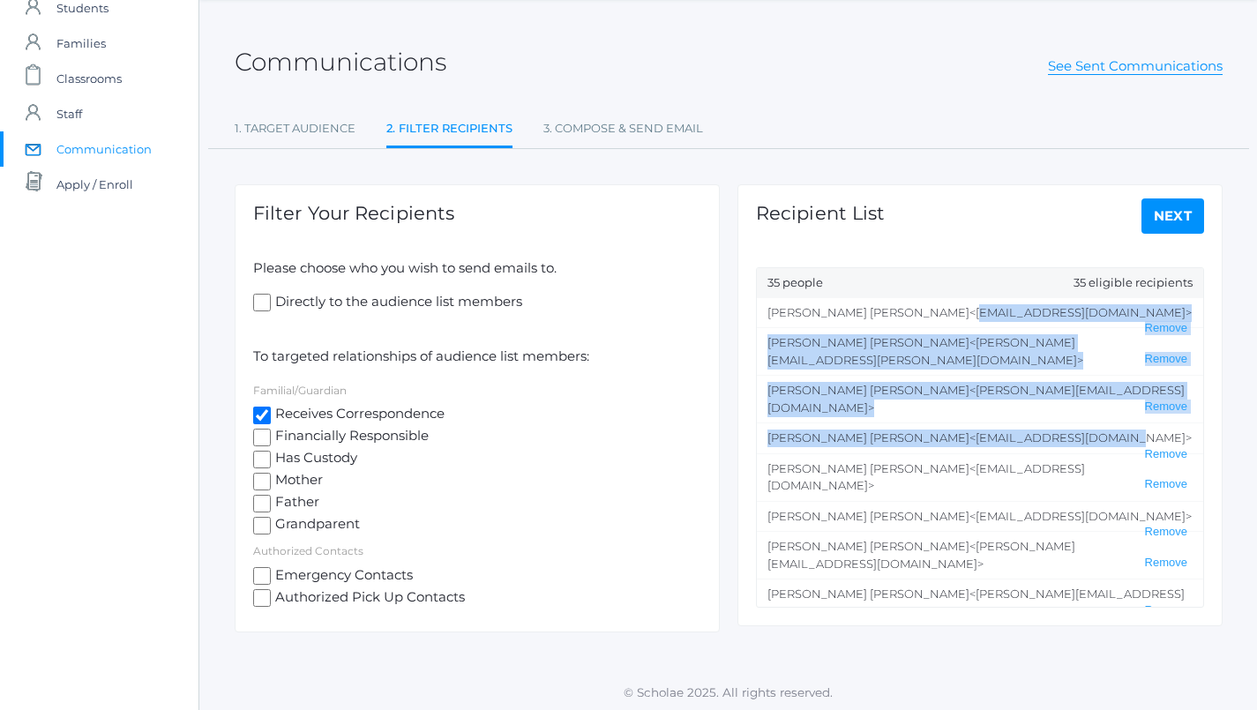
drag, startPoint x: 878, startPoint y: 314, endPoint x: 1019, endPoint y: 415, distance: 173.3
click at [1019, 415] on ul "Anthony Bernardi <abernardiwg@gmail.com> Remove Heather Bernardi <heather.berna…" at bounding box center [980, 452] width 446 height 309
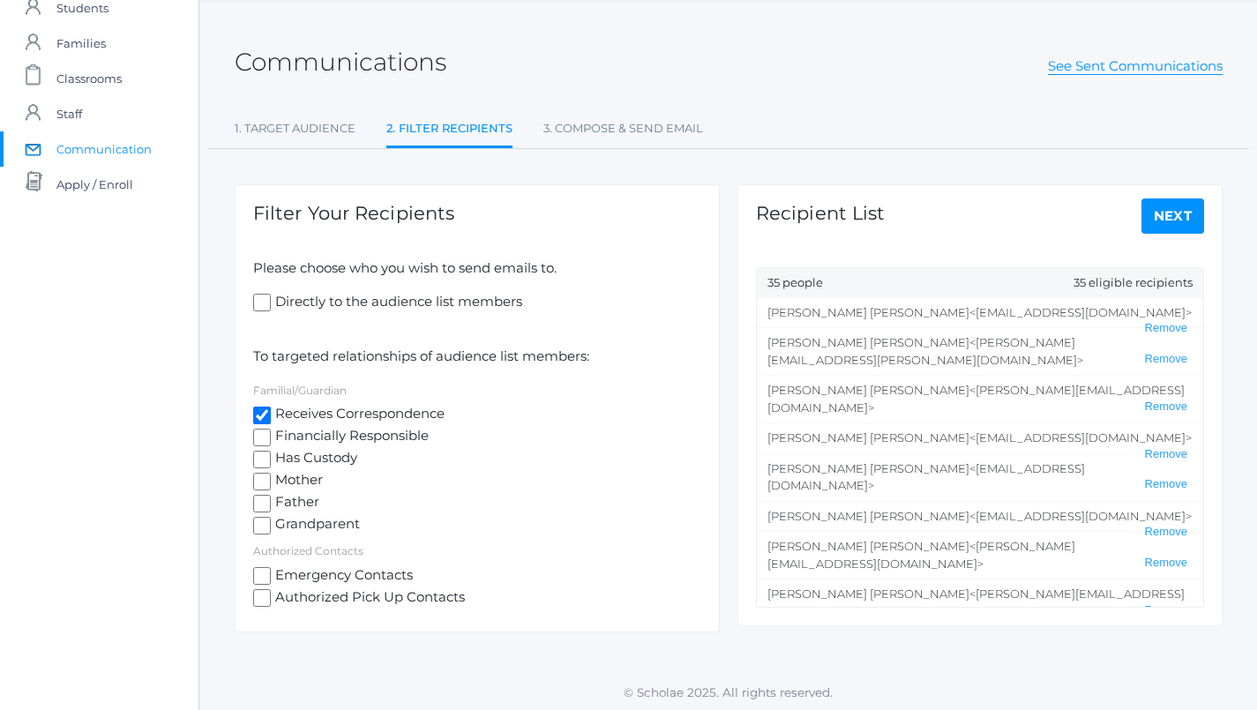
click at [937, 223] on div "Recipient List Next 35 people 35 eligible recipients Anthony Bernardi <abernard…" at bounding box center [980, 405] width 485 height 442
click at [1151, 219] on link "Next" at bounding box center [1174, 216] width 64 height 35
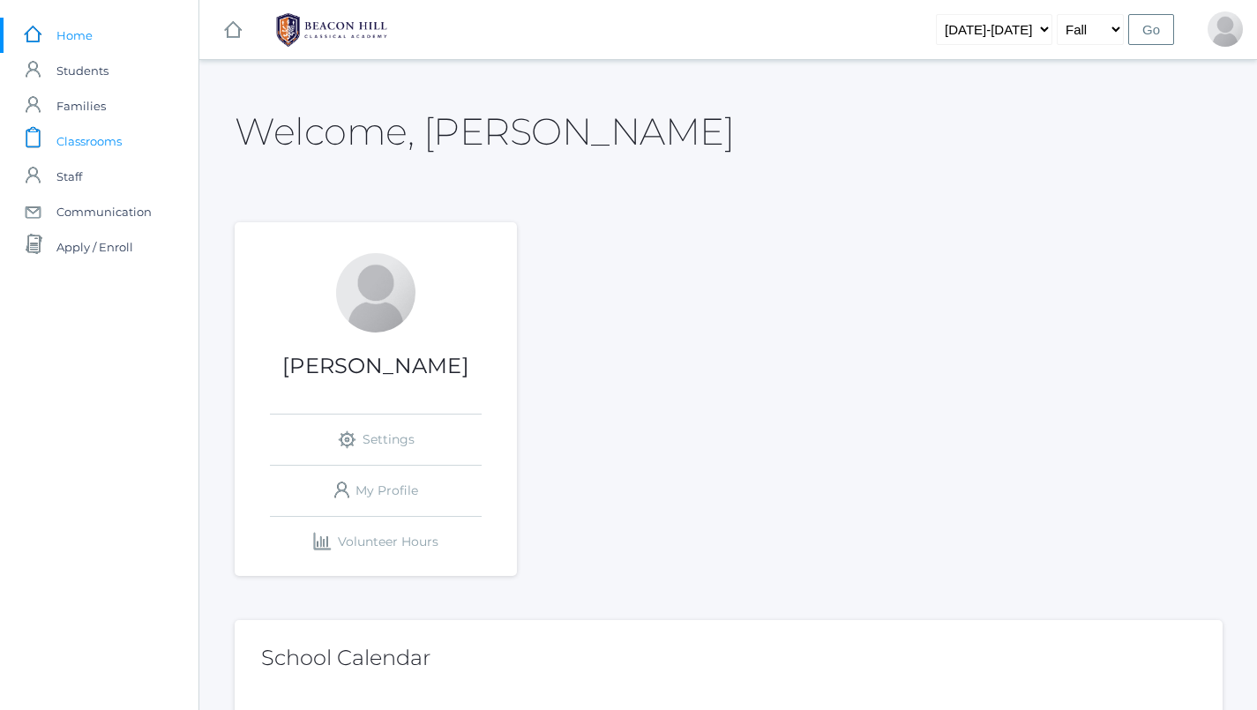
click at [89, 146] on span "Classrooms" at bounding box center [88, 141] width 65 height 35
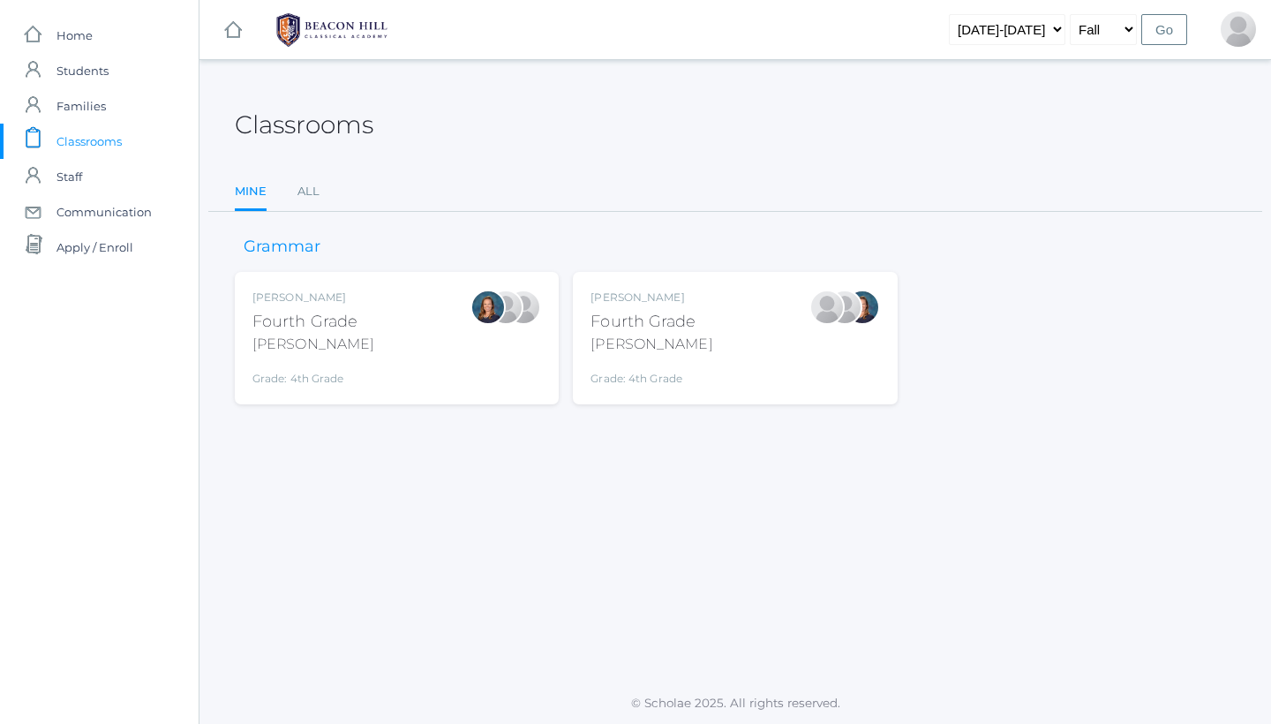
click at [710, 334] on div "Lydia Chaffin Fourth Grade Chaffin Grade: 4th Grade 04LA" at bounding box center [734, 337] width 289 height 97
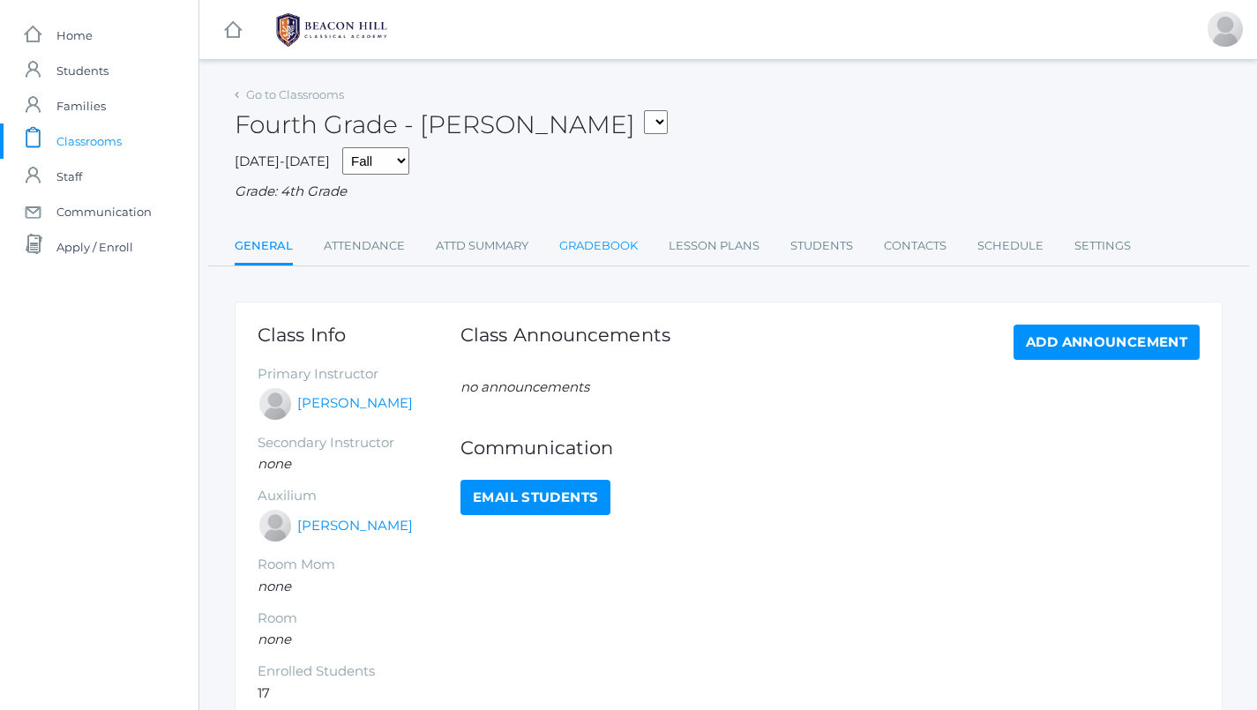
click at [600, 238] on link "Gradebook" at bounding box center [598, 246] width 79 height 35
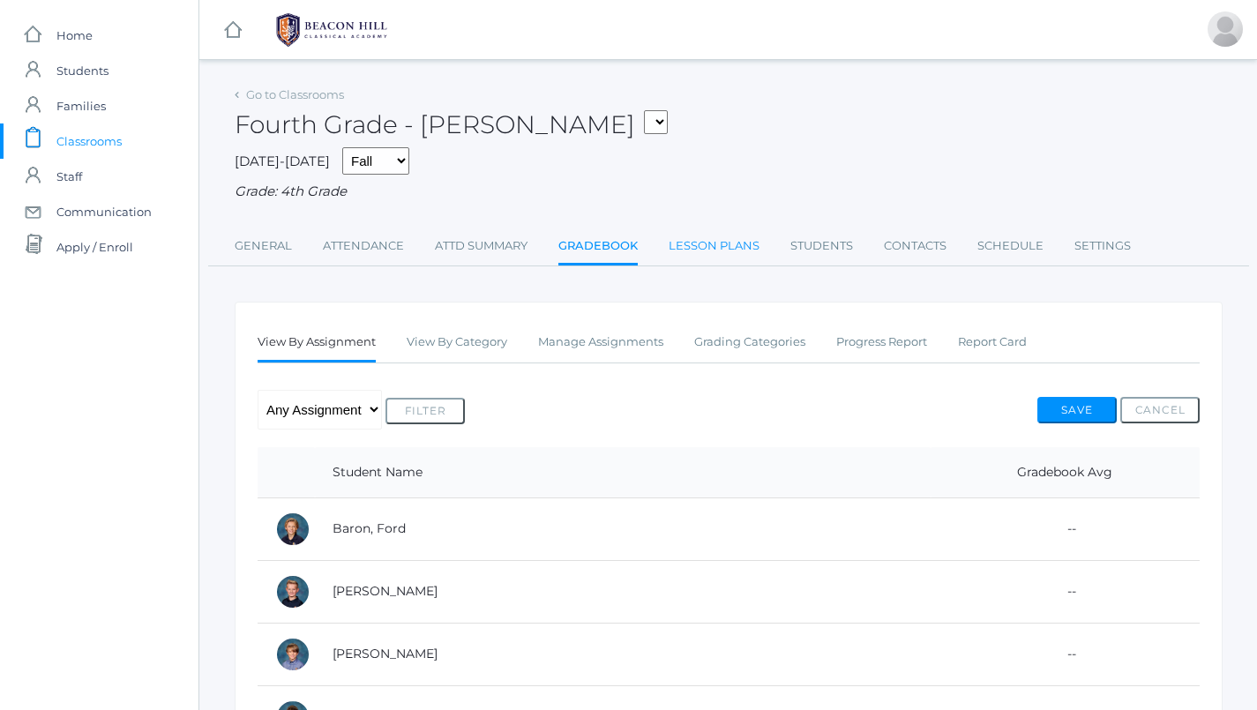
click at [754, 235] on link "Lesson Plans" at bounding box center [714, 246] width 91 height 35
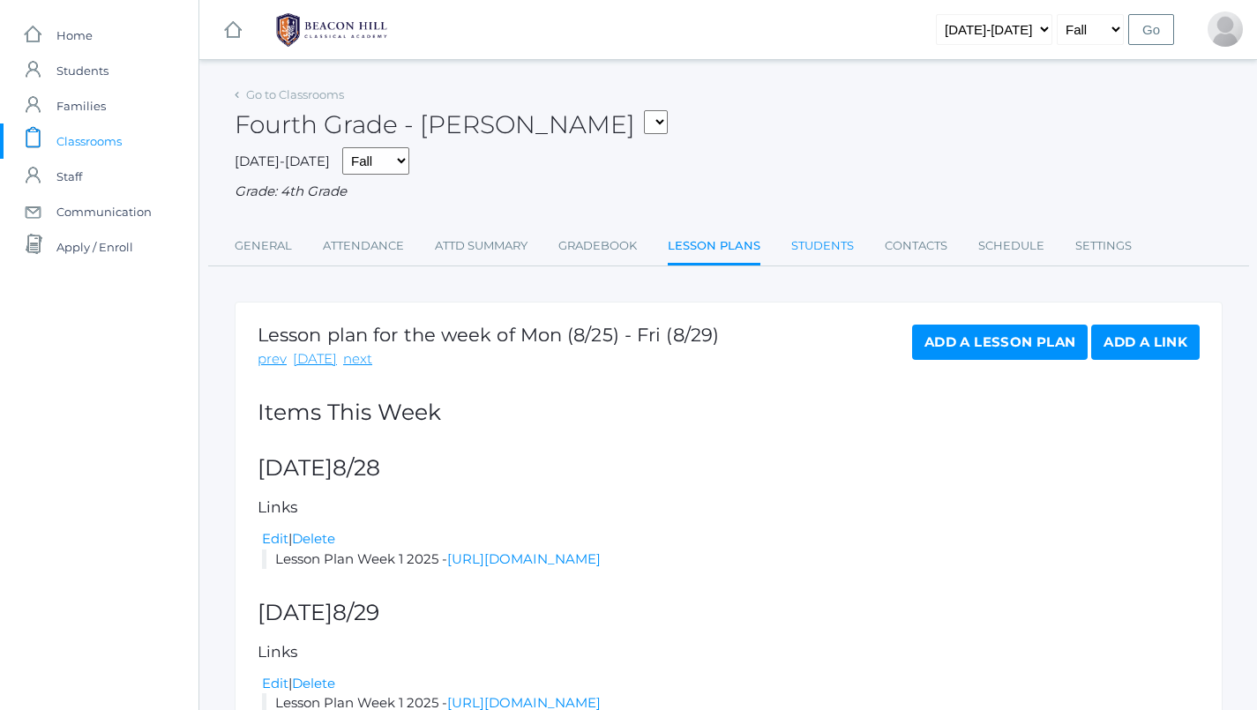
click at [837, 229] on link "Students" at bounding box center [822, 246] width 63 height 35
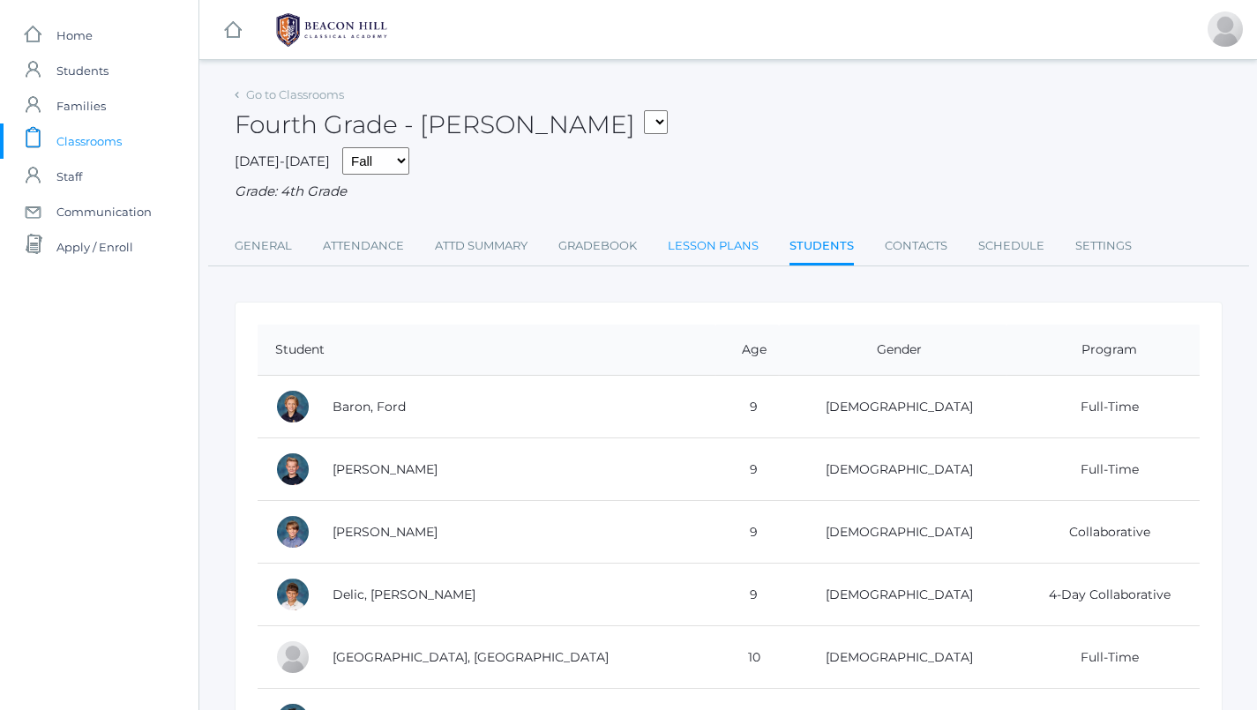
click at [703, 253] on link "Lesson Plans" at bounding box center [713, 246] width 91 height 35
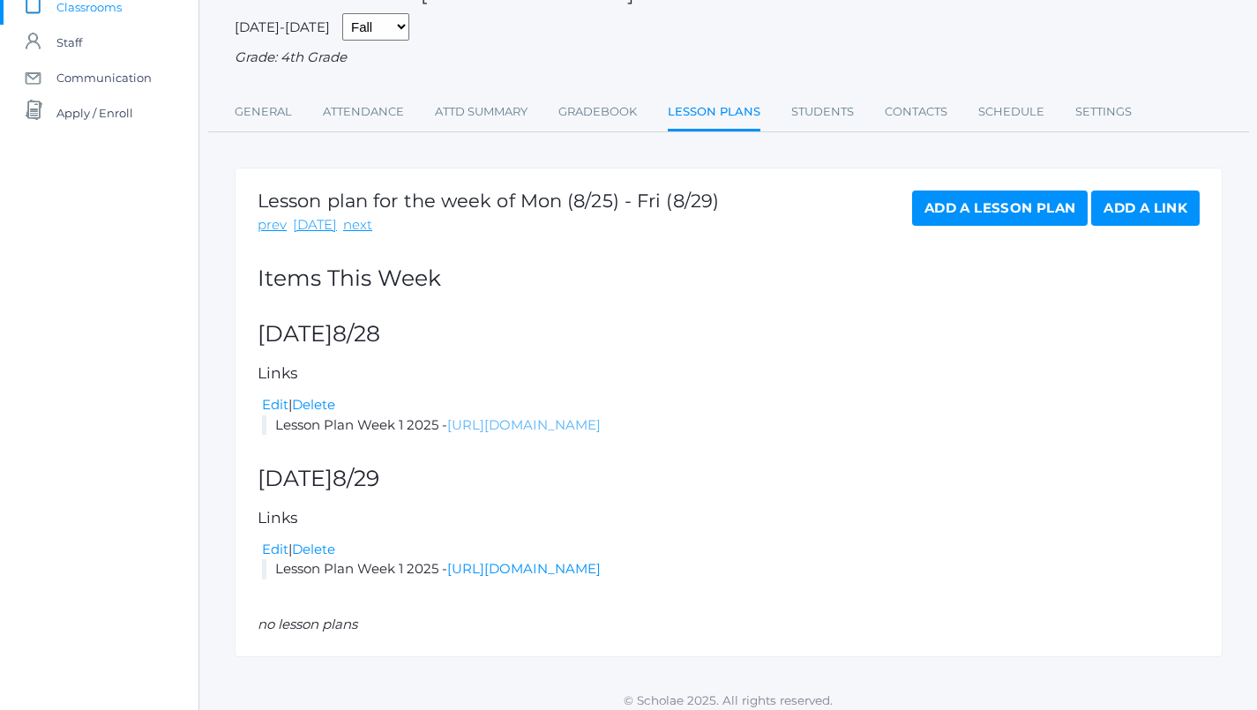
scroll to position [133, 0]
click at [601, 417] on link "[URL][DOMAIN_NAME]" at bounding box center [524, 425] width 154 height 17
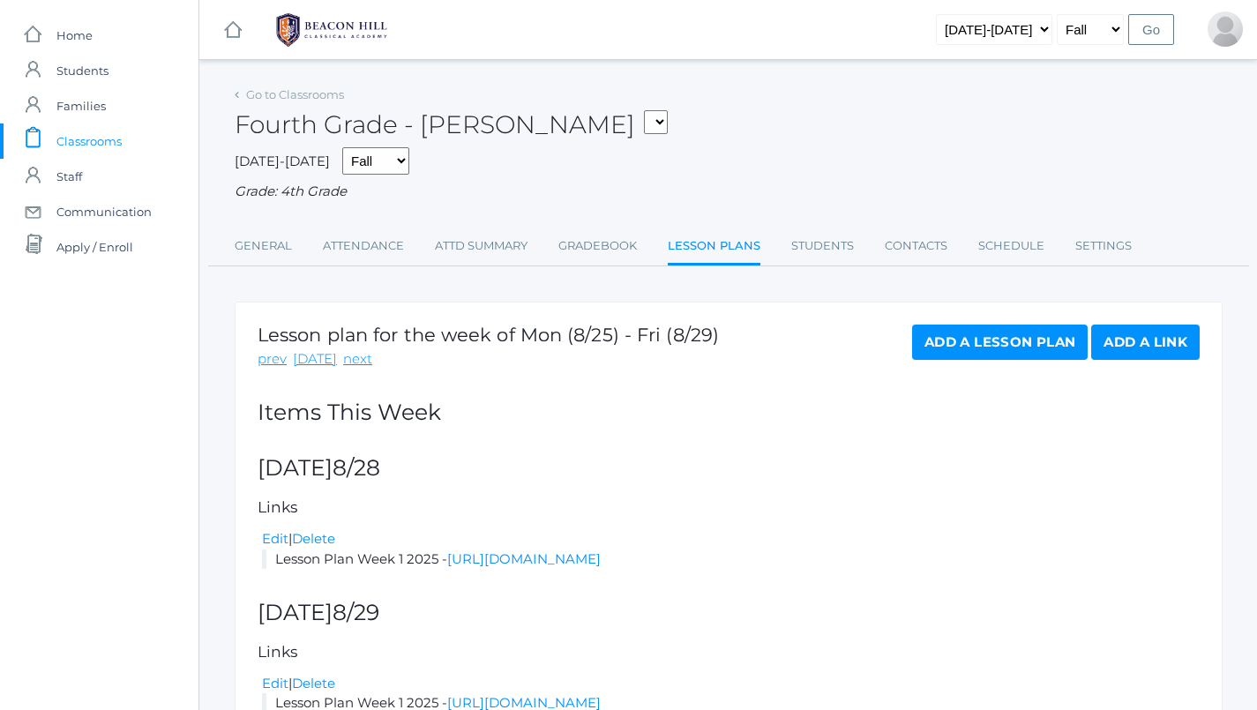
scroll to position [0, 0]
